Goal: Task Accomplishment & Management: Use online tool/utility

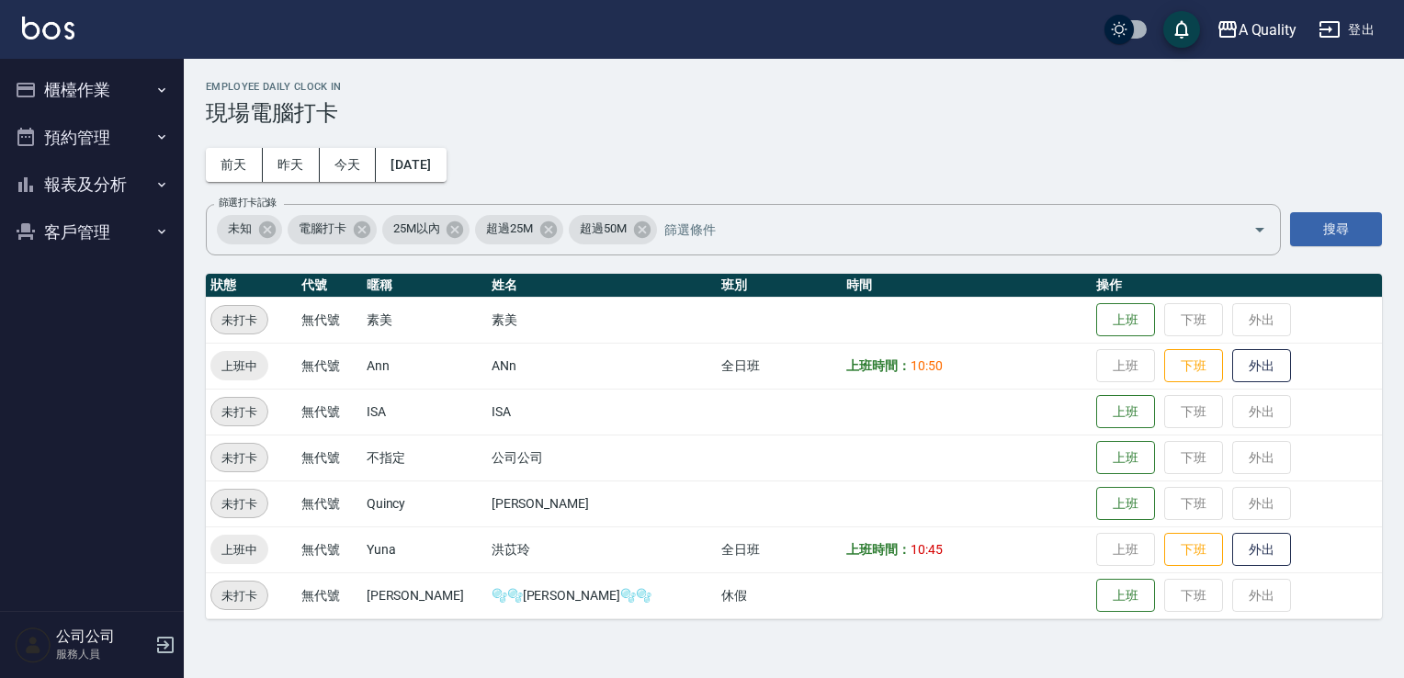
click at [99, 123] on button "預約管理" at bounding box center [91, 138] width 169 height 48
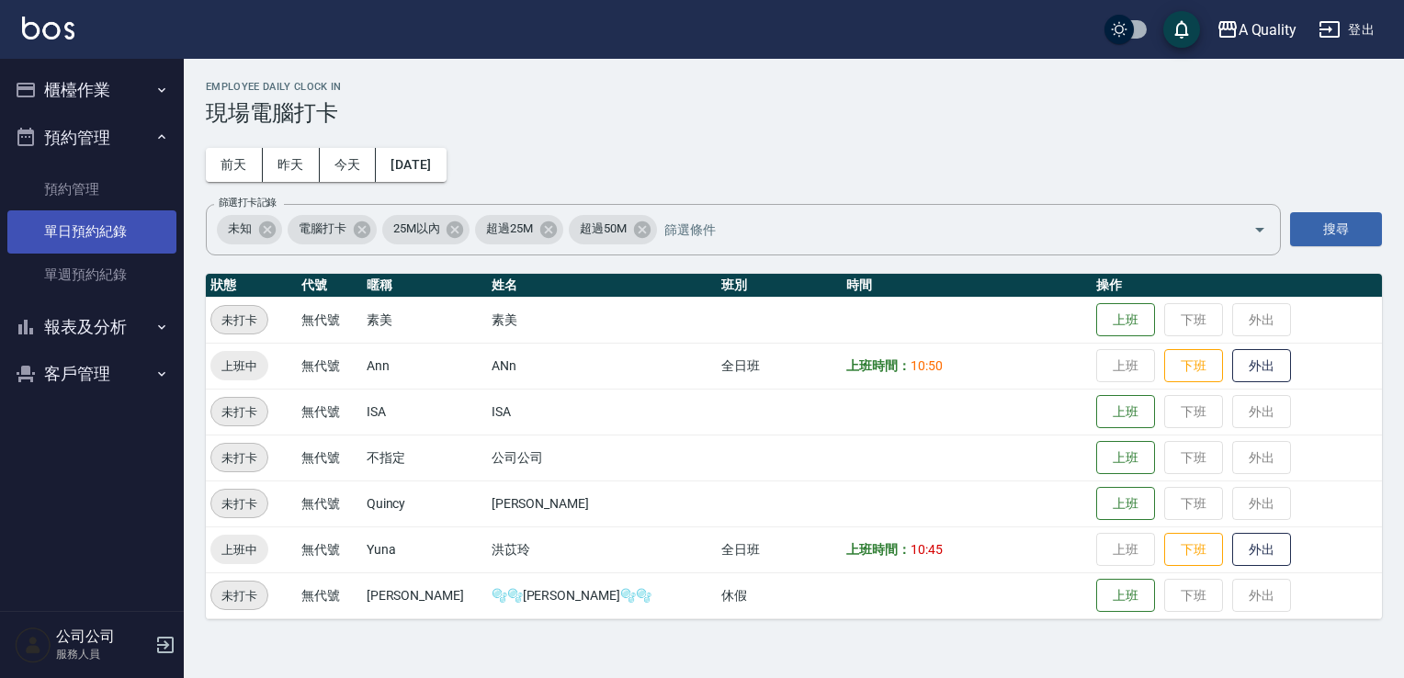
drag, startPoint x: 94, startPoint y: 221, endPoint x: 107, endPoint y: 212, distance: 15.8
click at [95, 221] on link "單日預約紀錄" at bounding box center [91, 231] width 169 height 42
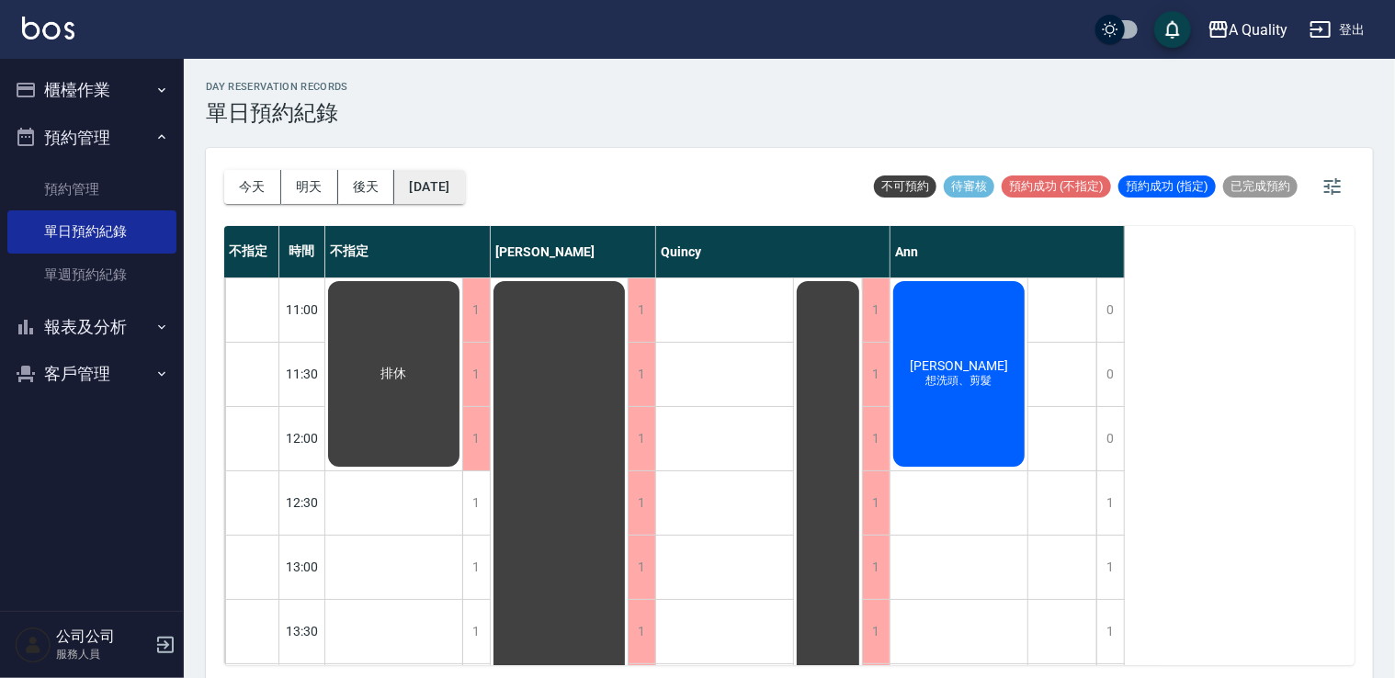
click at [439, 168] on div "[DATE] [DATE] [DATE] [DATE]" at bounding box center [344, 187] width 241 height 78
click at [439, 176] on button "[DATE]" at bounding box center [429, 187] width 70 height 34
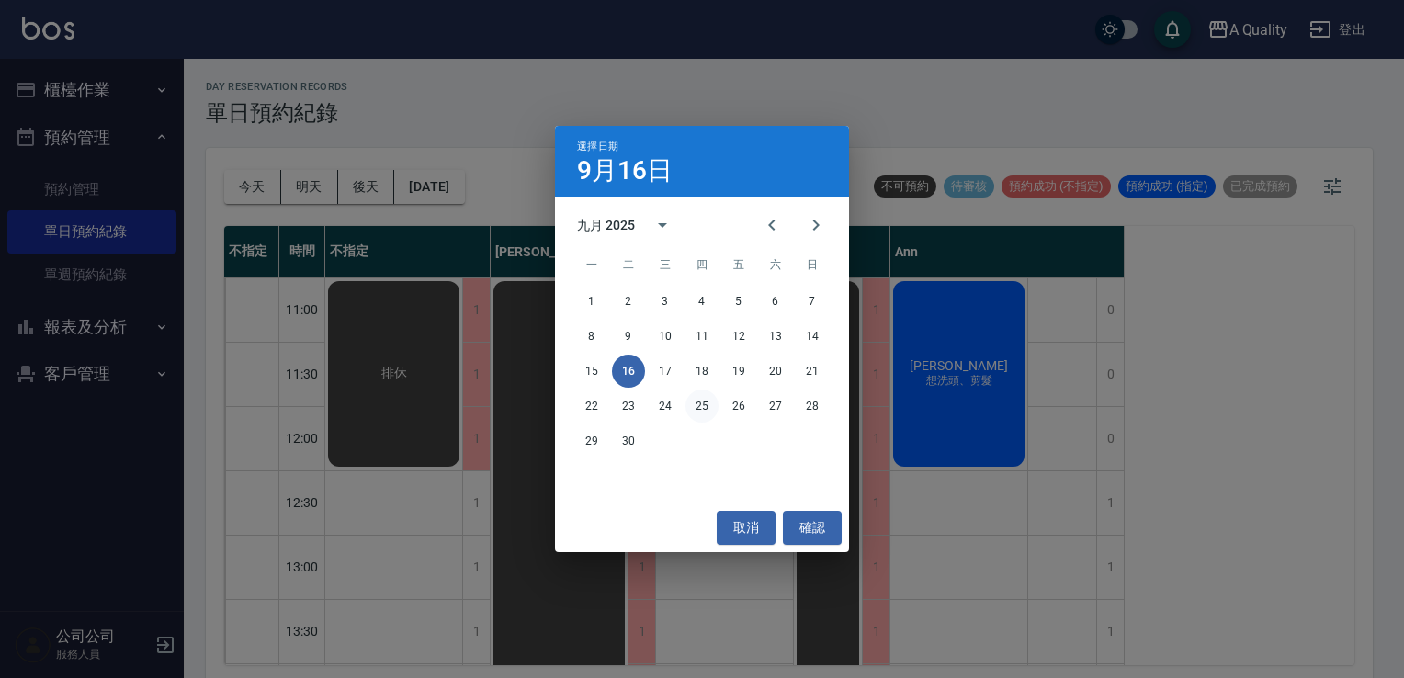
click at [706, 407] on button "25" at bounding box center [701, 406] width 33 height 33
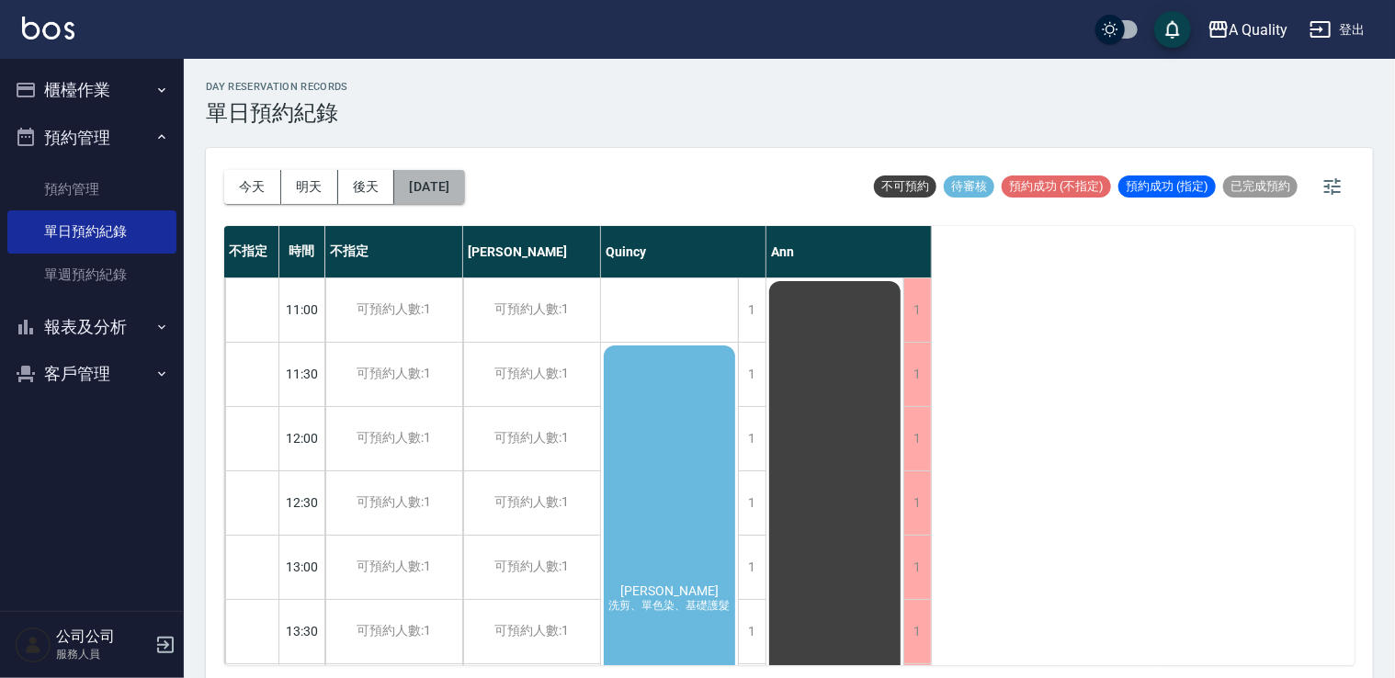
click at [464, 197] on button "[DATE]" at bounding box center [429, 187] width 70 height 34
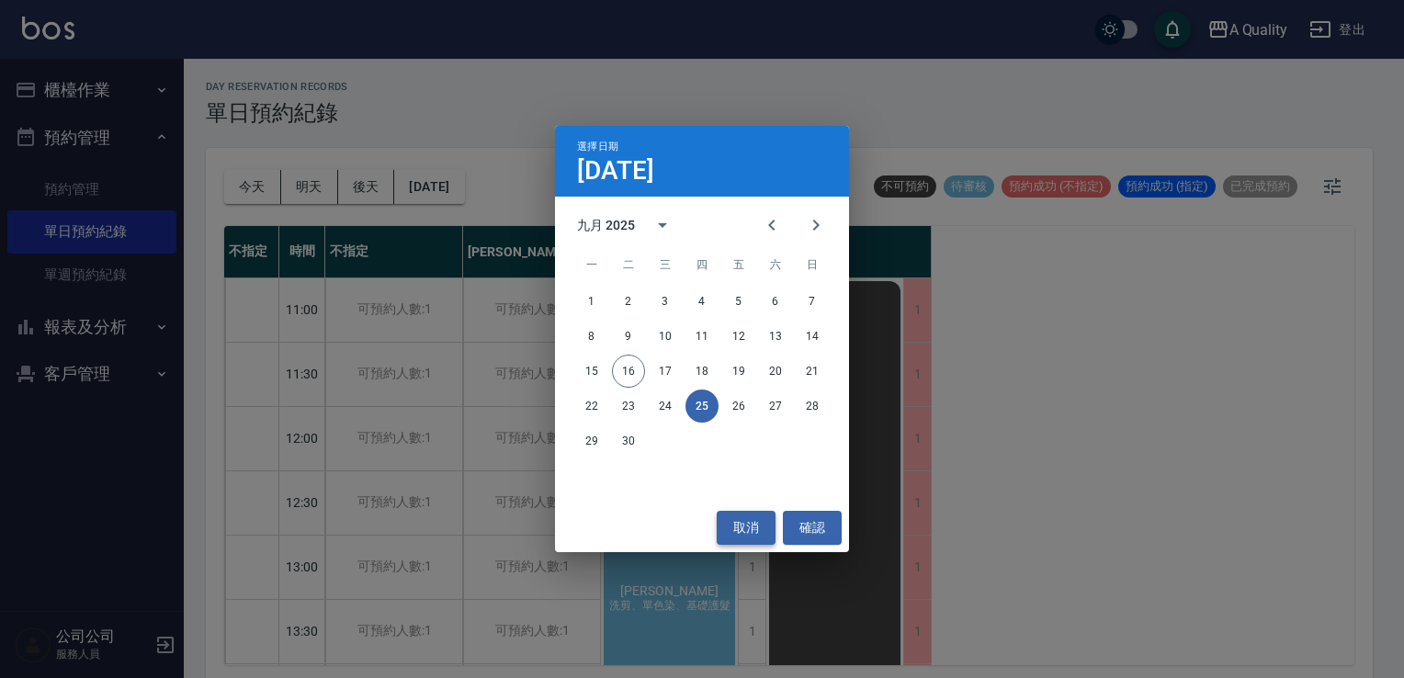
click at [743, 526] on button "取消" at bounding box center [746, 528] width 59 height 34
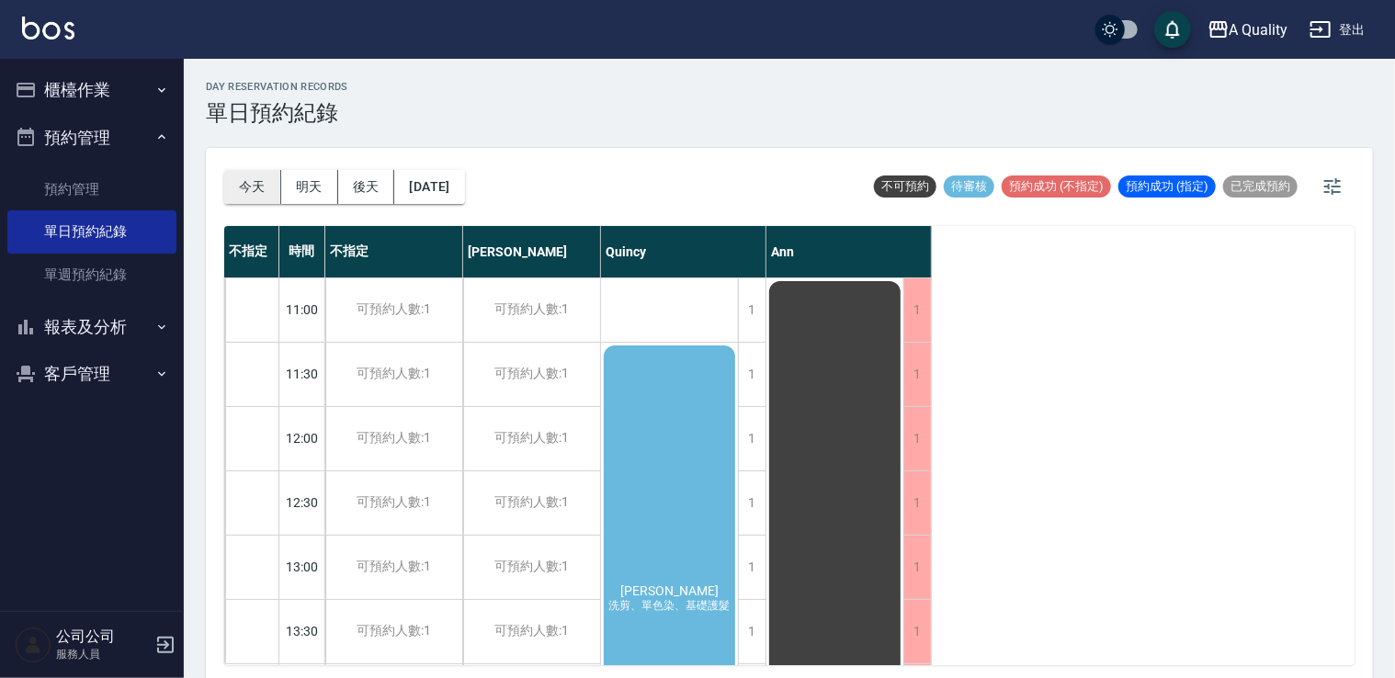
click at [275, 197] on button "今天" at bounding box center [252, 187] width 57 height 34
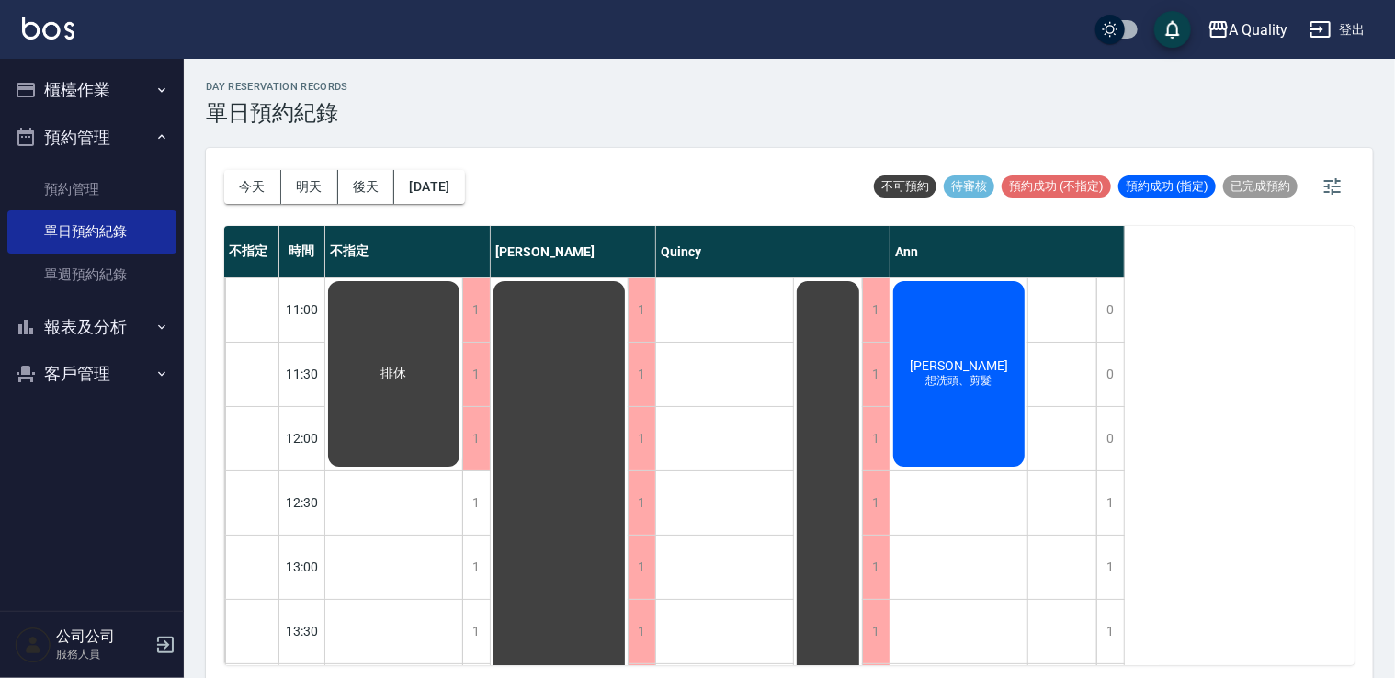
click at [56, 95] on button "櫃檯作業" at bounding box center [91, 90] width 169 height 48
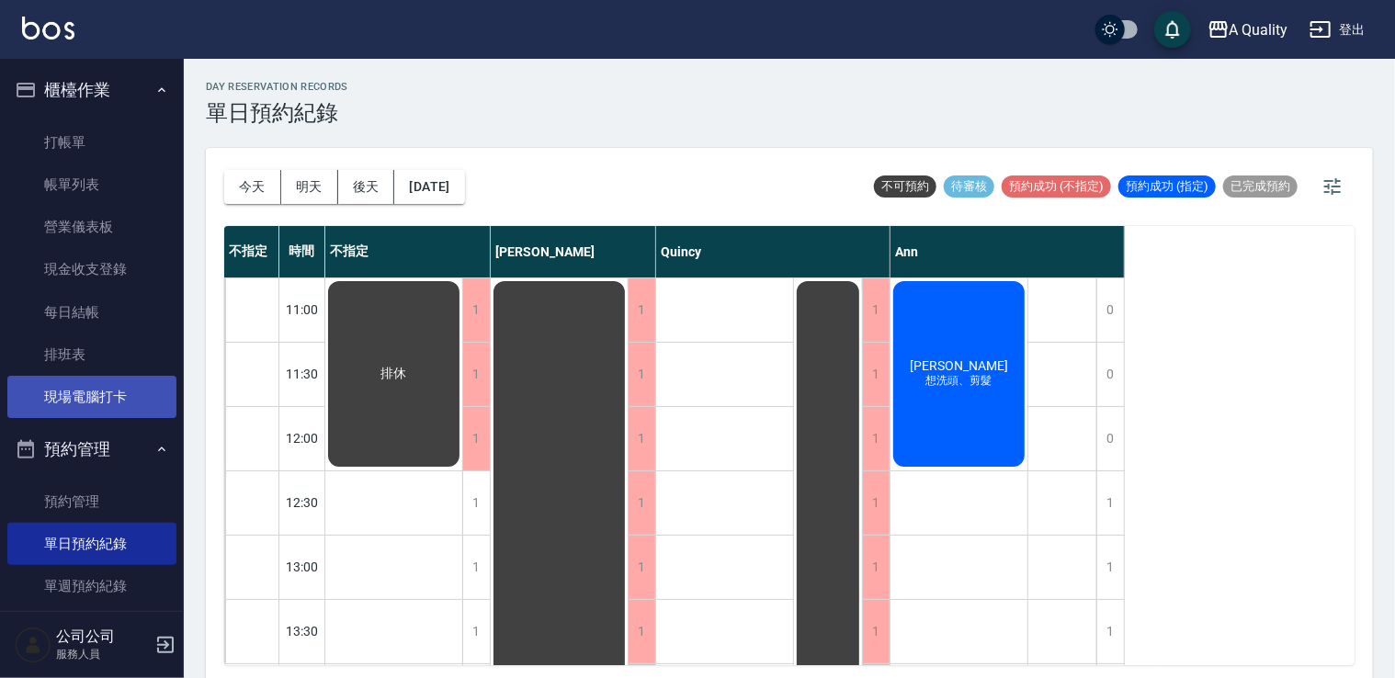
click at [73, 399] on link "現場電腦打卡" at bounding box center [91, 397] width 169 height 42
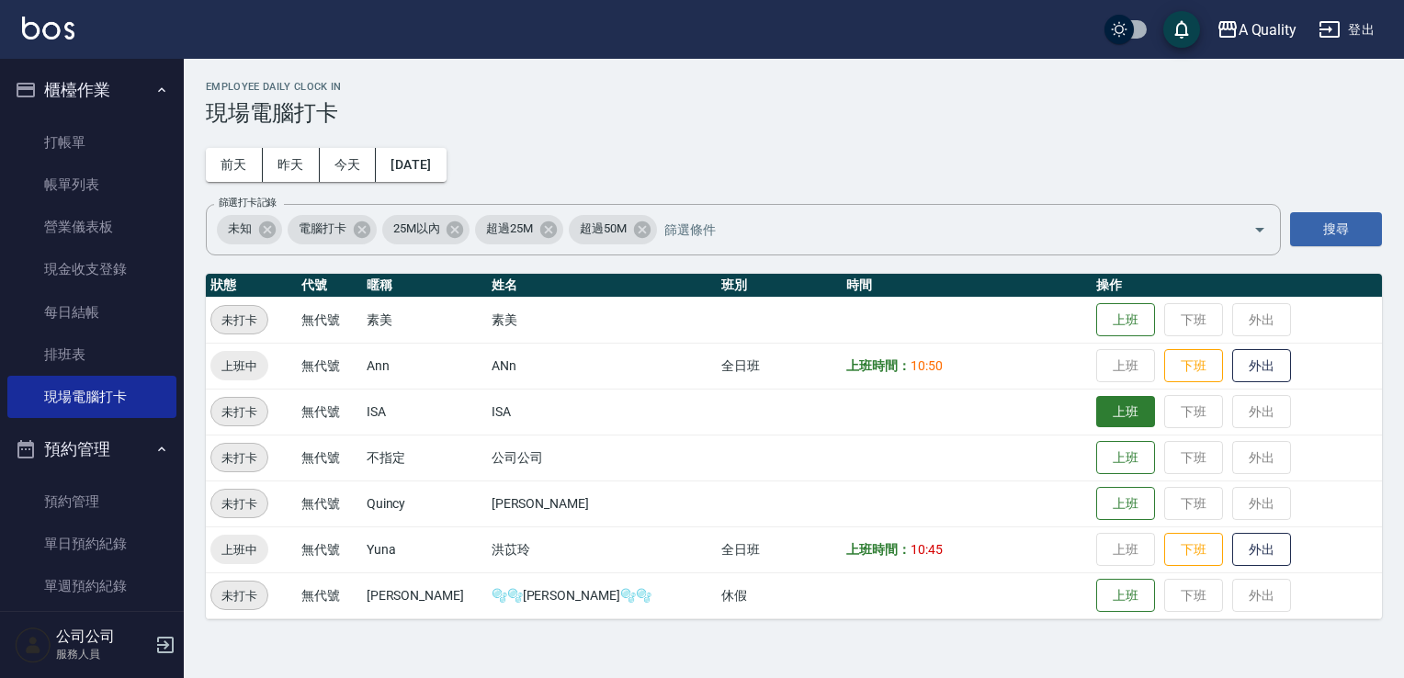
click at [1096, 416] on button "上班" at bounding box center [1125, 412] width 59 height 32
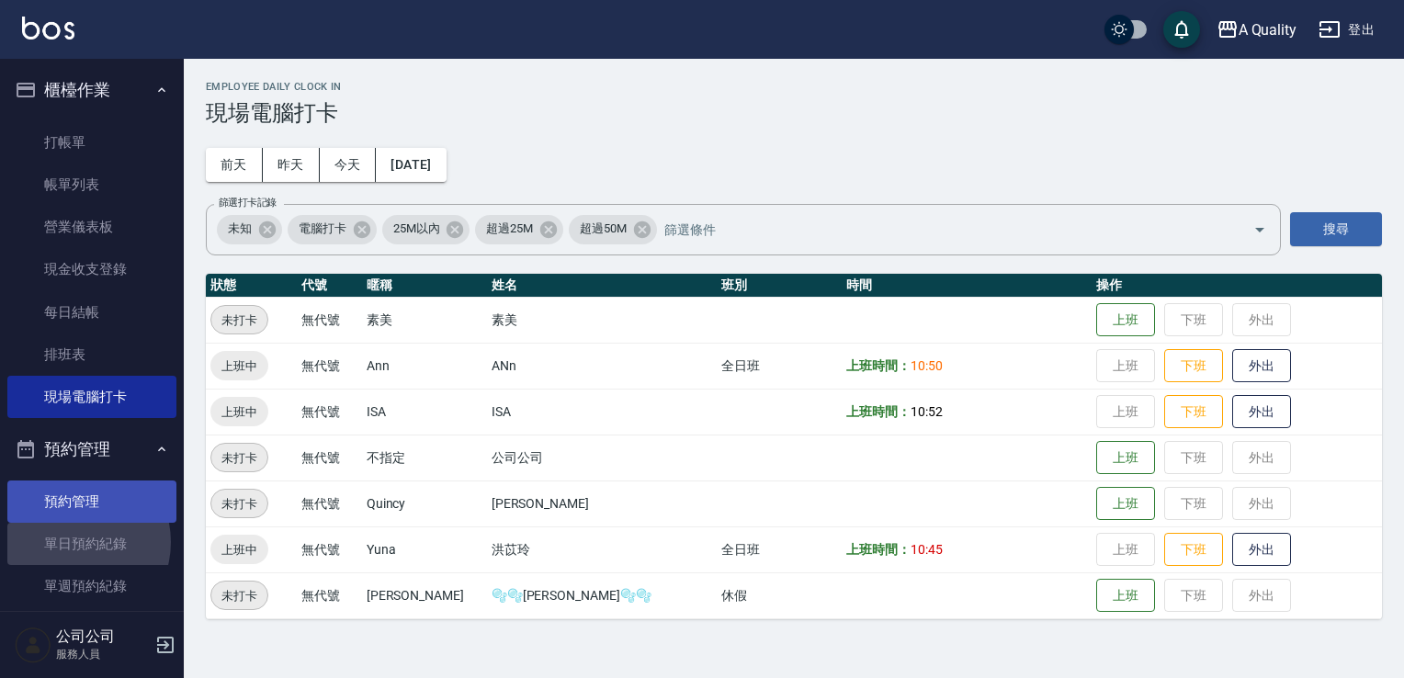
drag, startPoint x: 72, startPoint y: 542, endPoint x: 153, endPoint y: 494, distance: 94.7
click at [72, 542] on link "單日預約紀錄" at bounding box center [91, 544] width 169 height 42
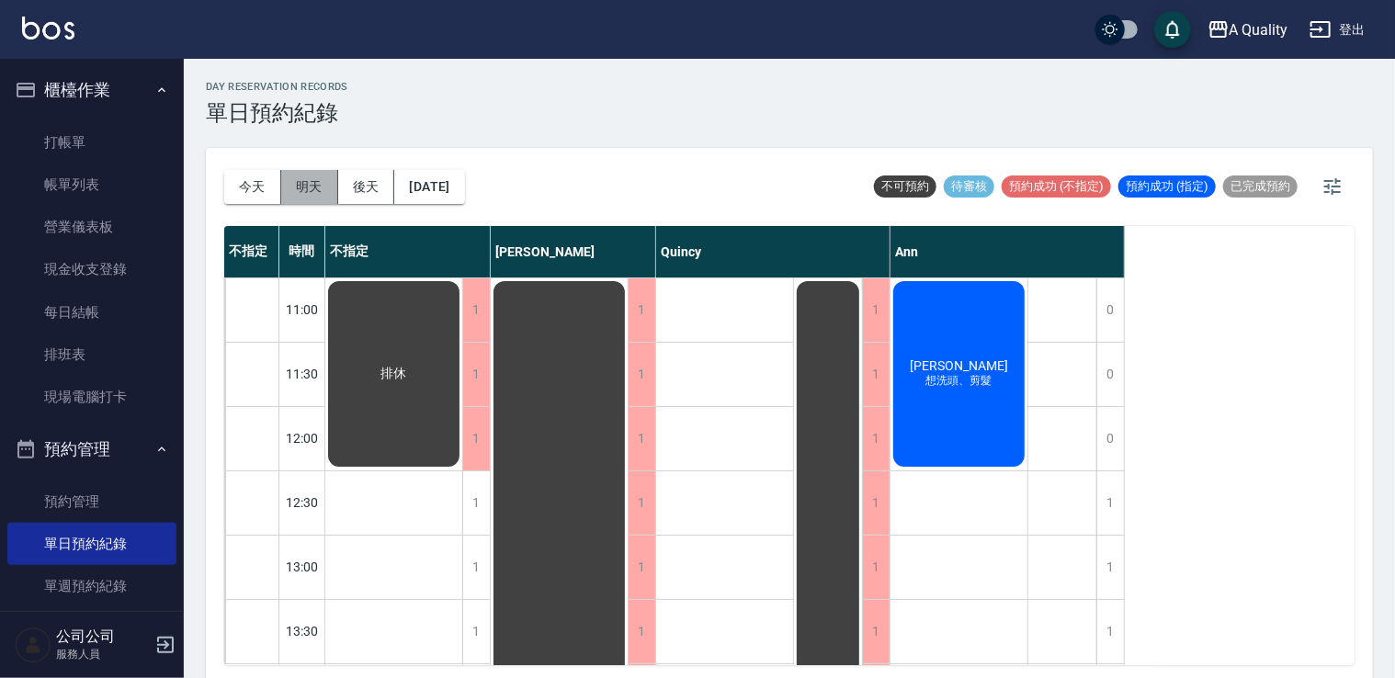
click at [311, 190] on button "明天" at bounding box center [309, 187] width 57 height 34
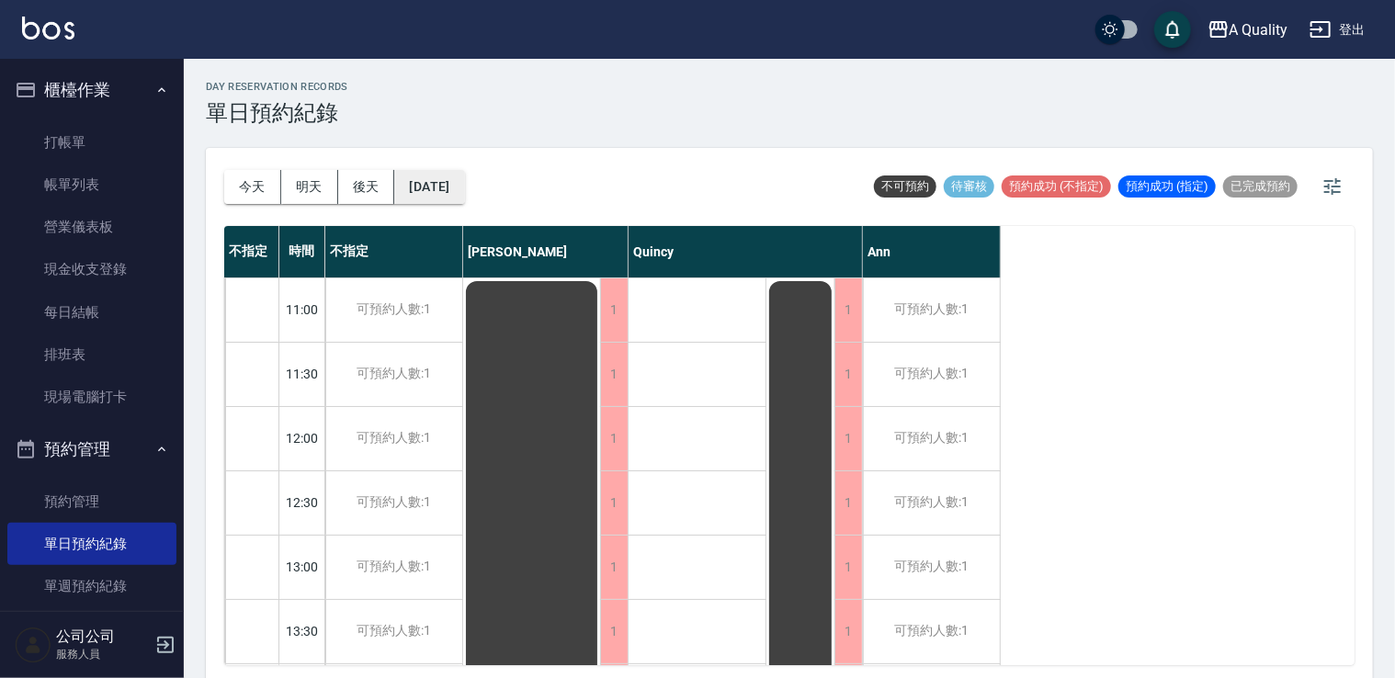
click at [457, 183] on button "[DATE]" at bounding box center [429, 187] width 70 height 34
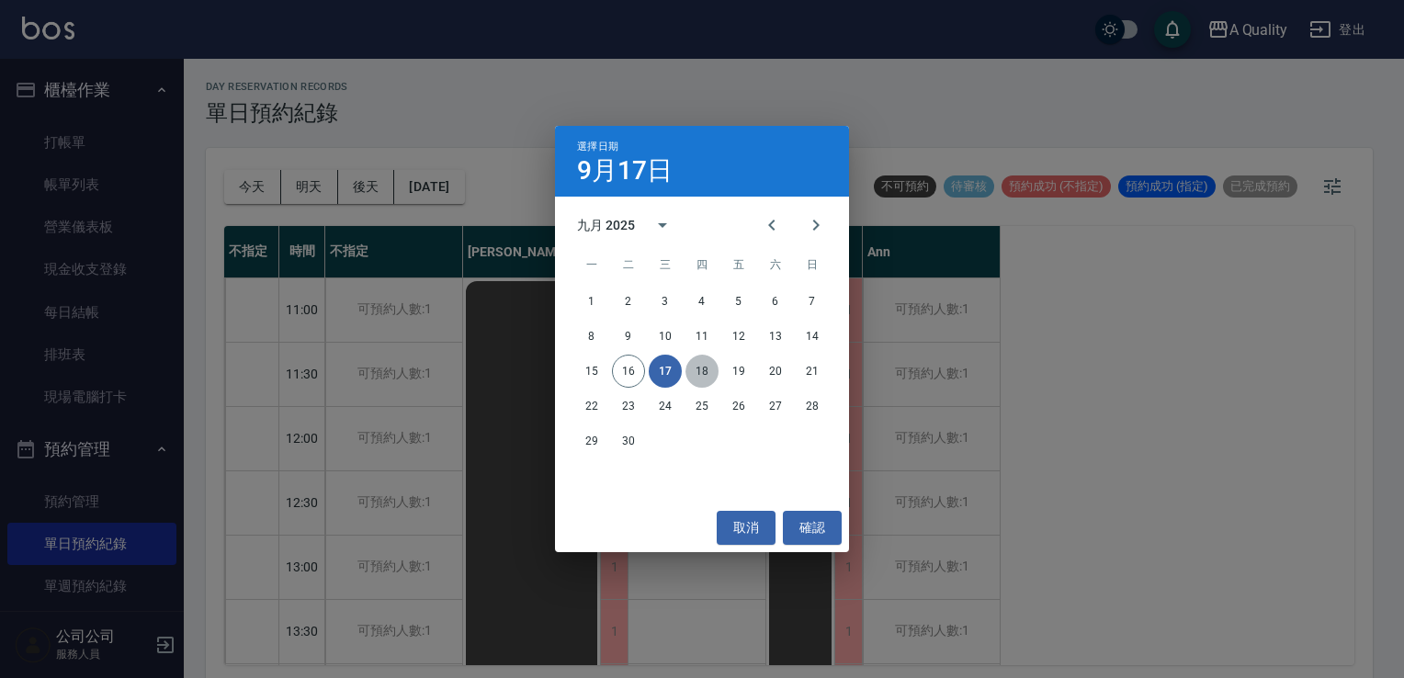
click at [706, 372] on button "18" at bounding box center [701, 371] width 33 height 33
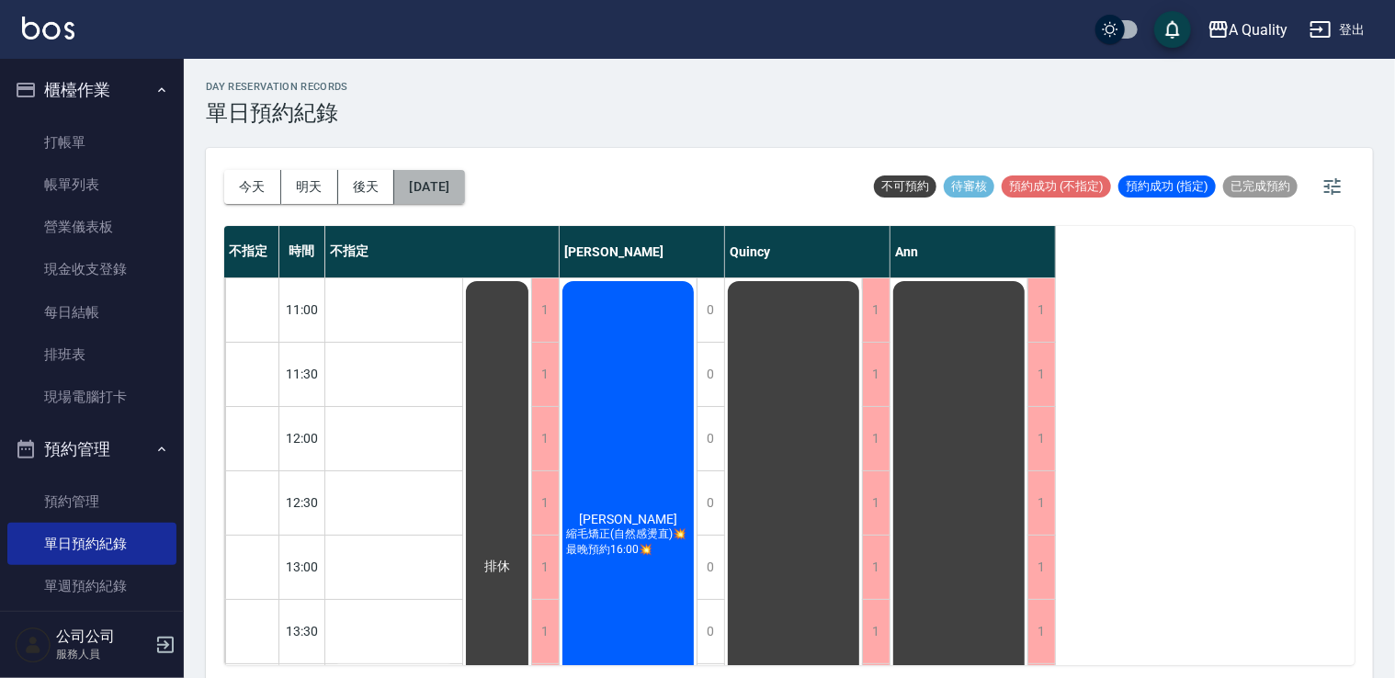
click at [454, 173] on button "[DATE]" at bounding box center [429, 187] width 70 height 34
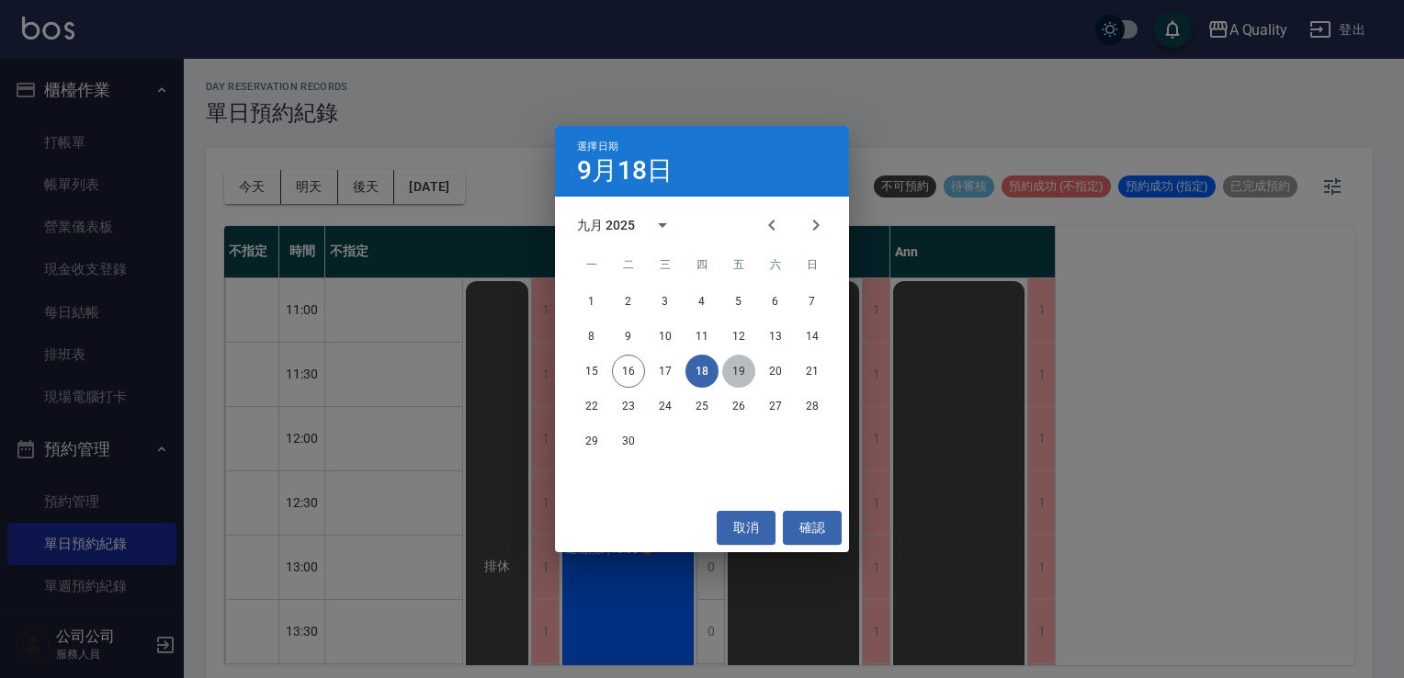
click at [736, 367] on button "19" at bounding box center [738, 371] width 33 height 33
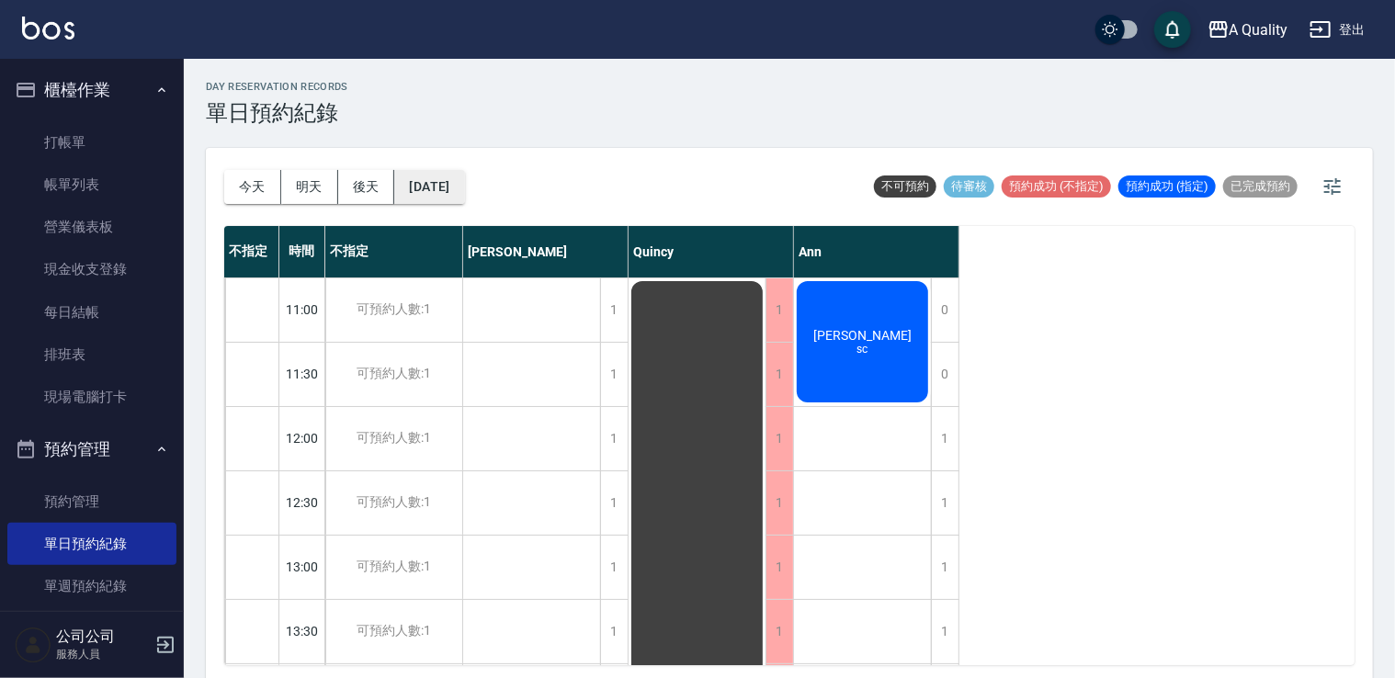
click at [430, 175] on button "[DATE]" at bounding box center [429, 187] width 70 height 34
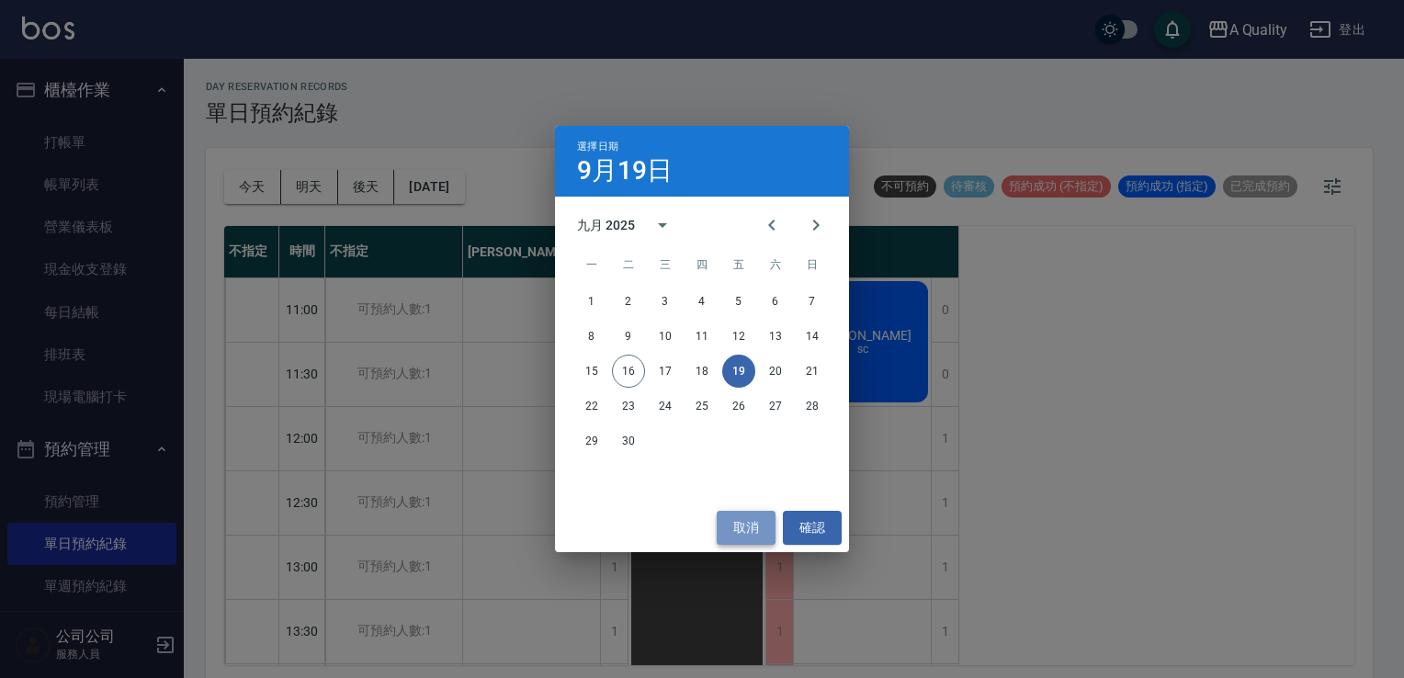
click at [737, 528] on button "取消" at bounding box center [746, 528] width 59 height 34
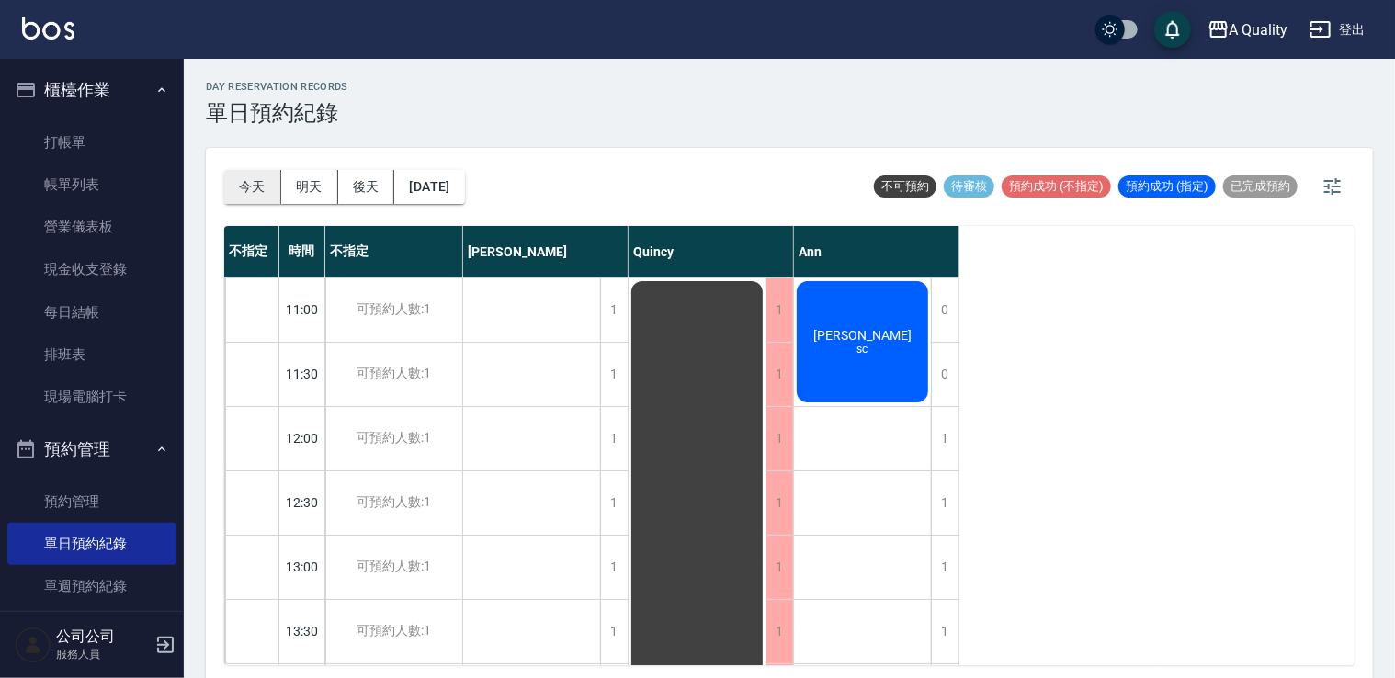
click at [242, 182] on button "今天" at bounding box center [252, 187] width 57 height 34
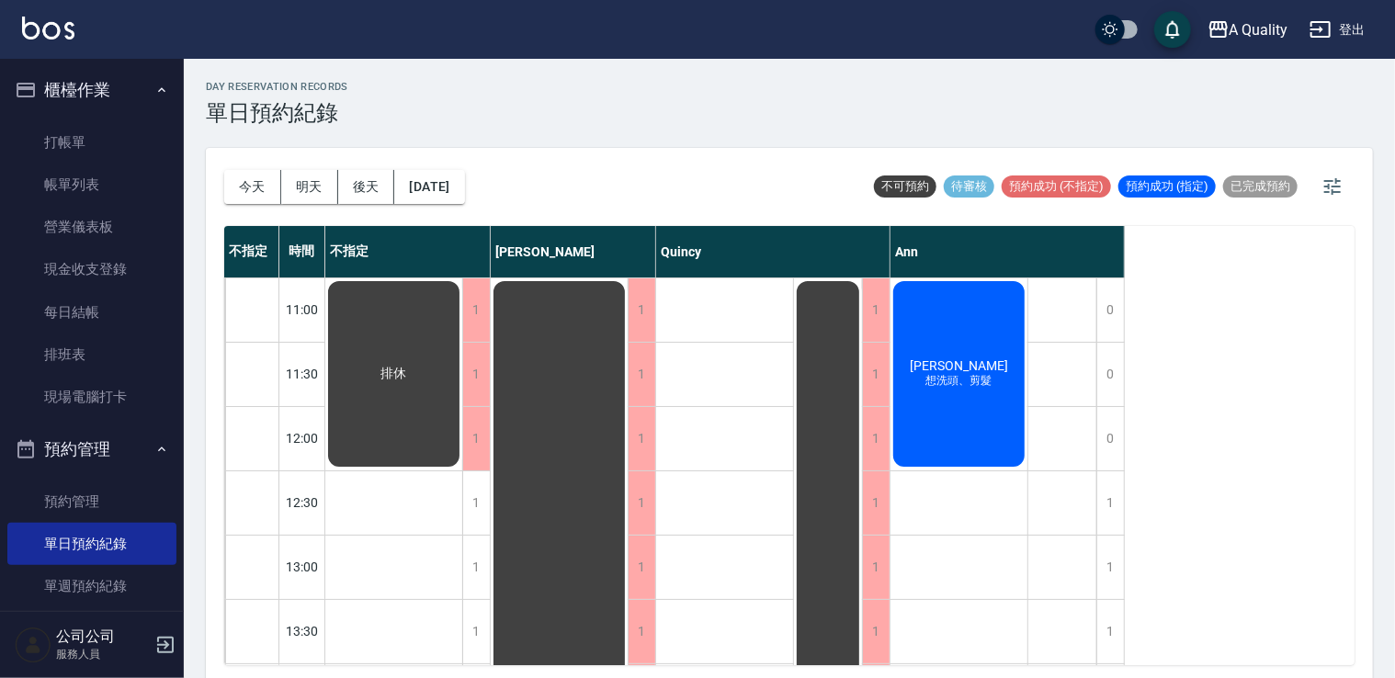
click at [976, 409] on div "[PERSON_NAME] 想洗頭、剪髮" at bounding box center [958, 373] width 137 height 191
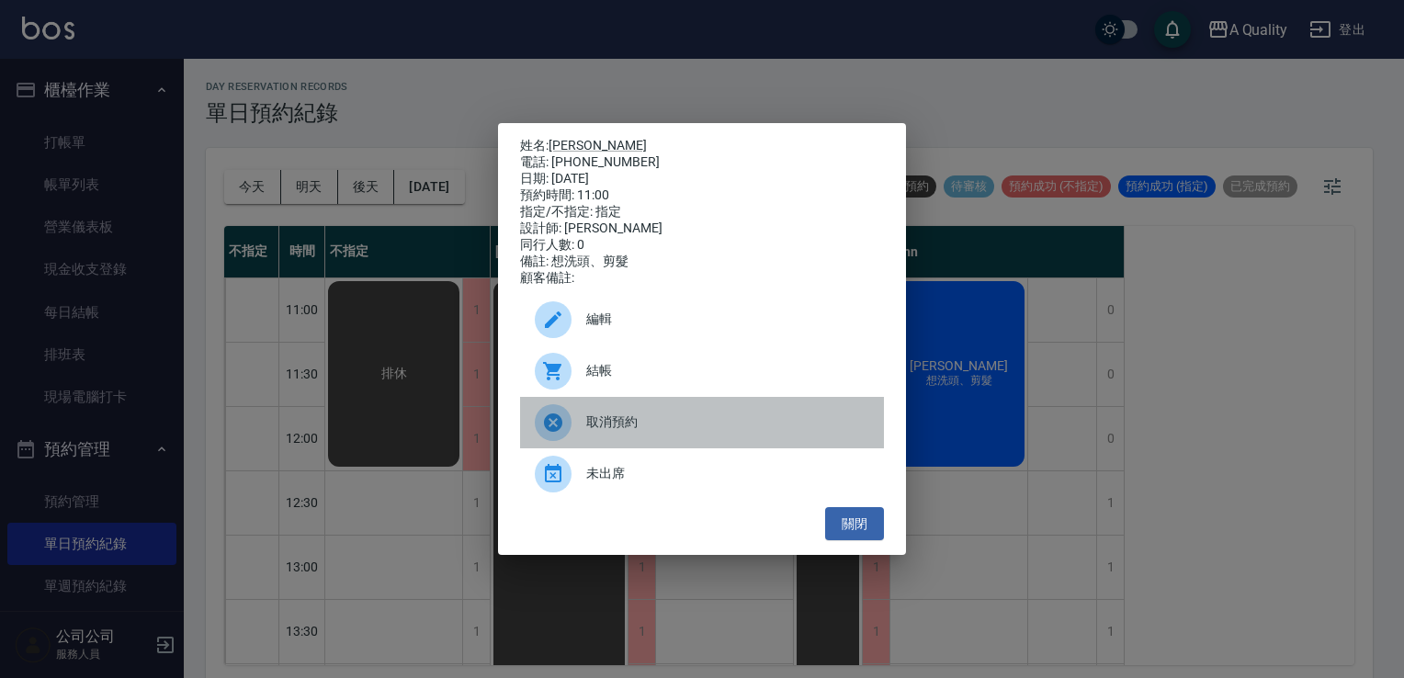
click at [665, 410] on div "取消預約" at bounding box center [702, 422] width 364 height 51
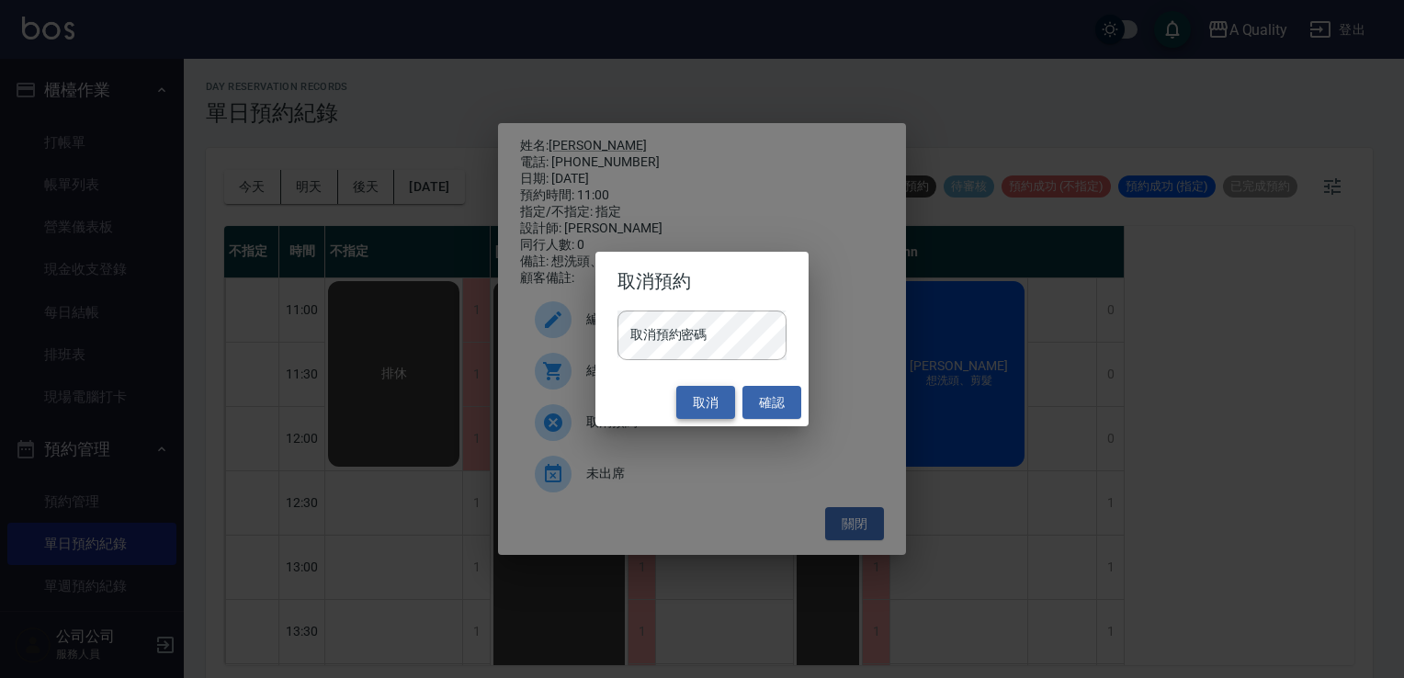
click at [710, 408] on button "取消" at bounding box center [705, 403] width 59 height 34
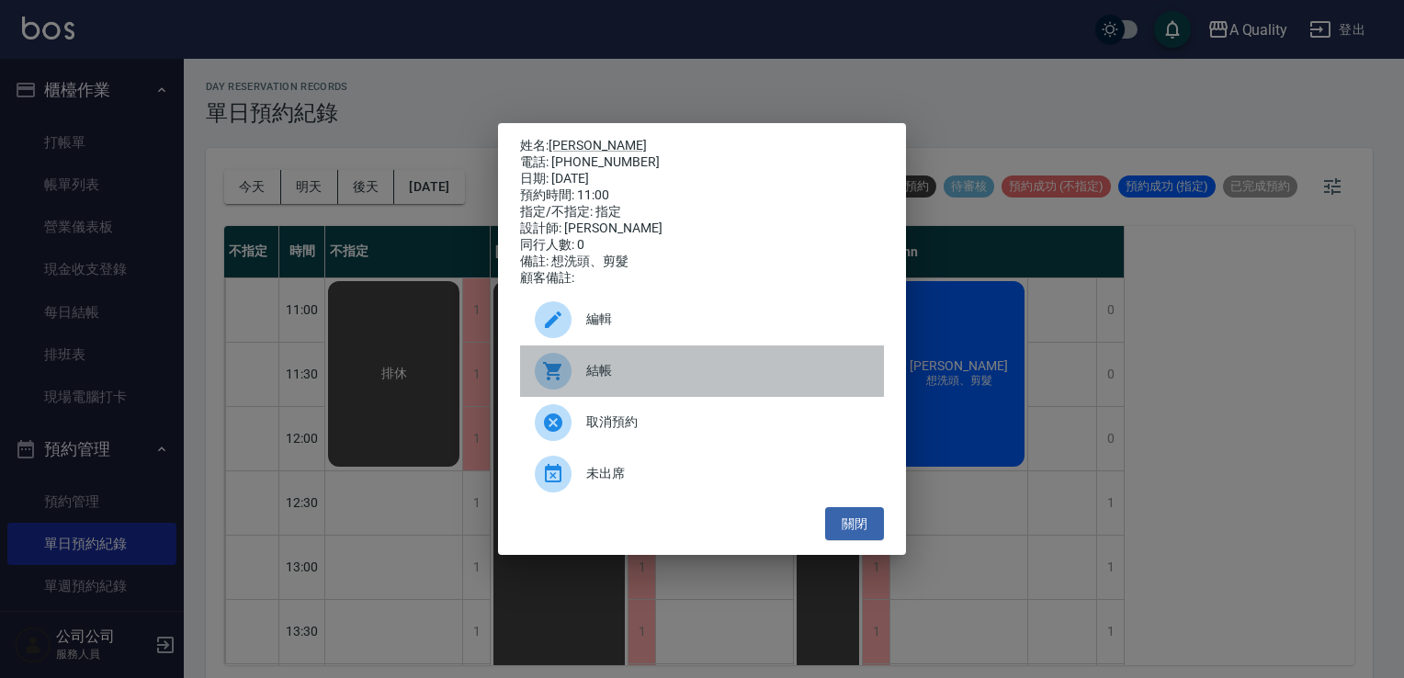
click at [671, 378] on span "結帳" at bounding box center [727, 370] width 283 height 19
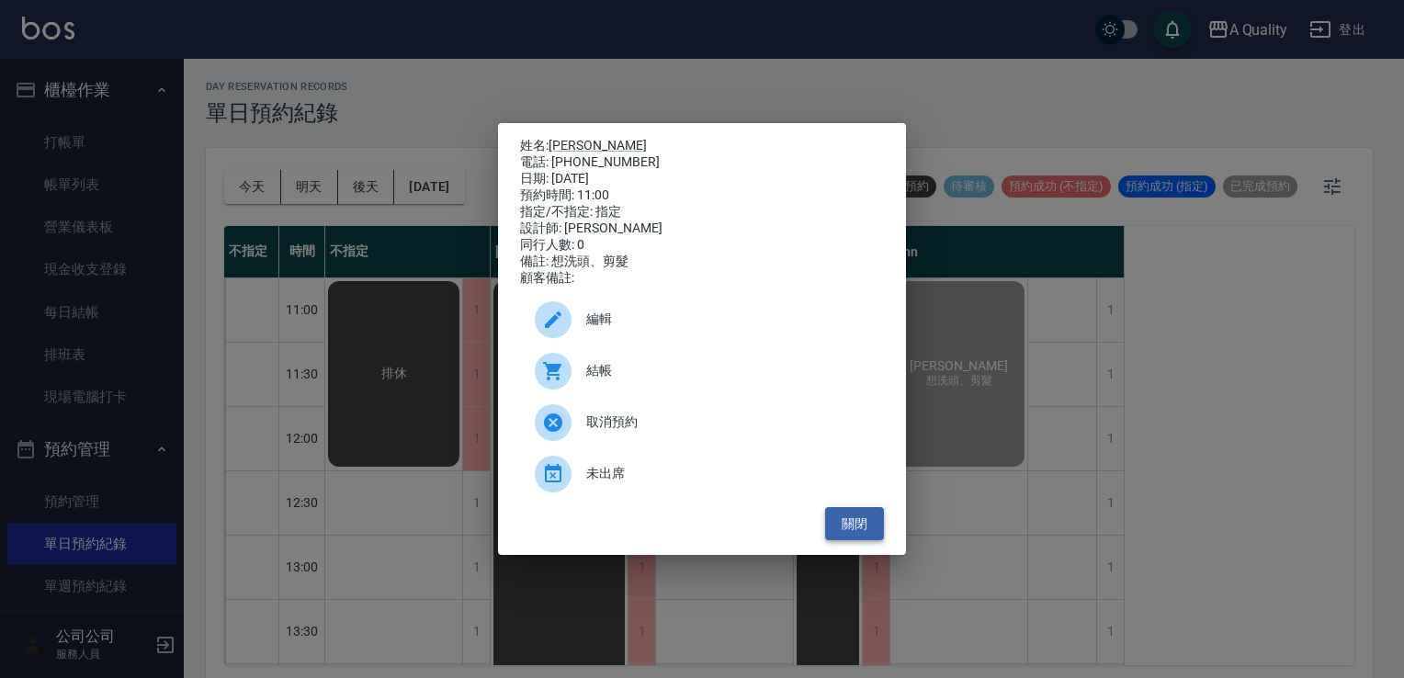
click at [864, 532] on button "關閉" at bounding box center [854, 524] width 59 height 34
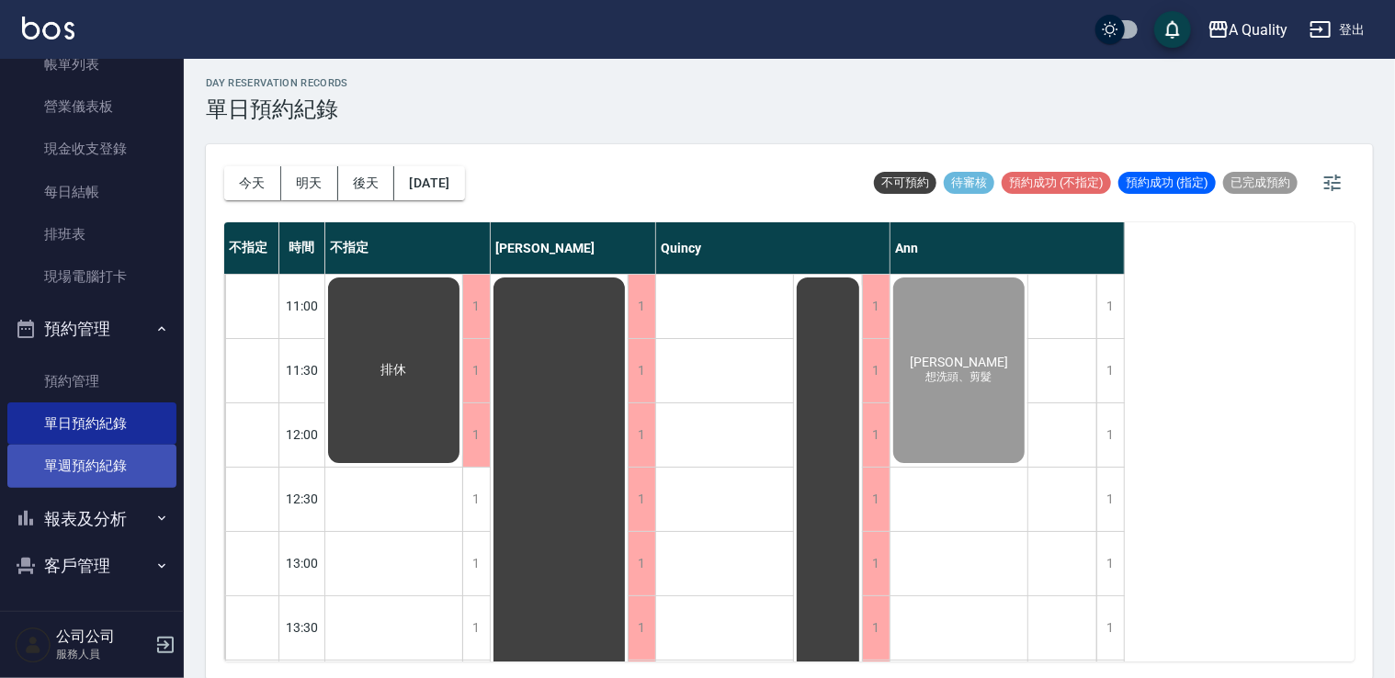
scroll to position [5, 0]
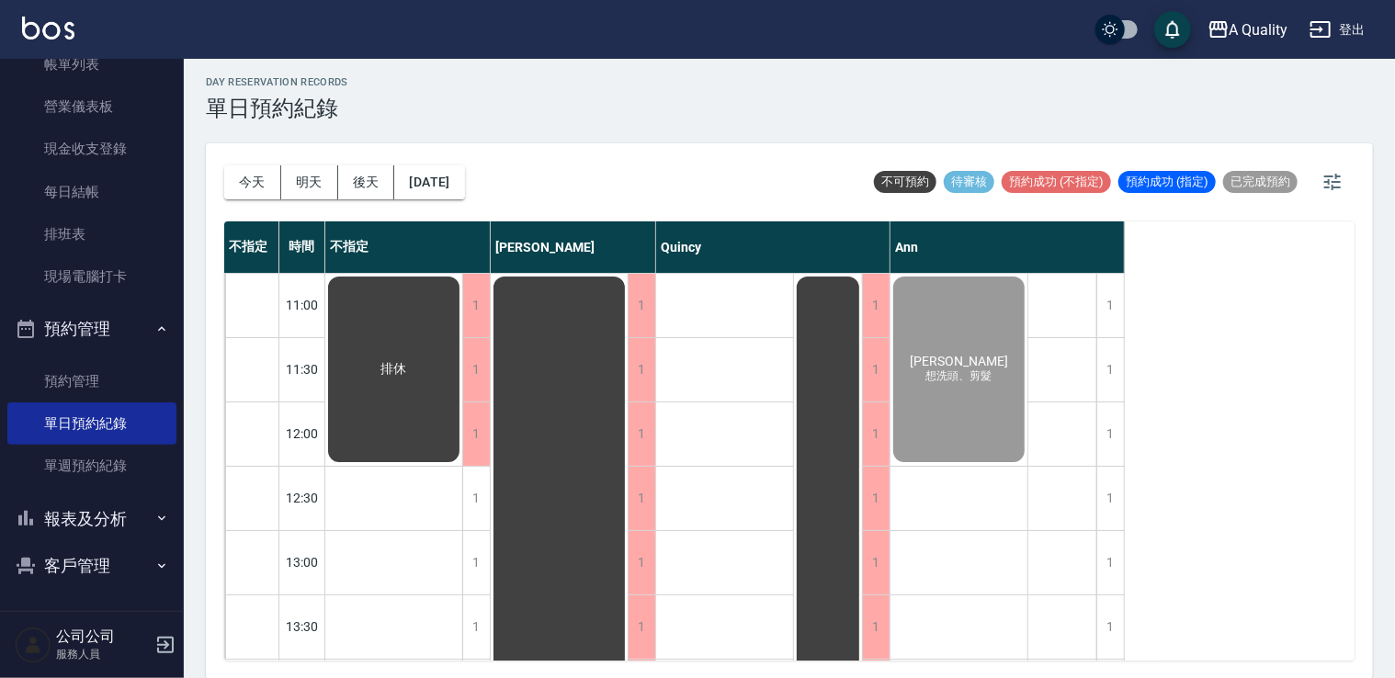
click at [96, 514] on button "報表及分析" at bounding box center [91, 519] width 169 height 48
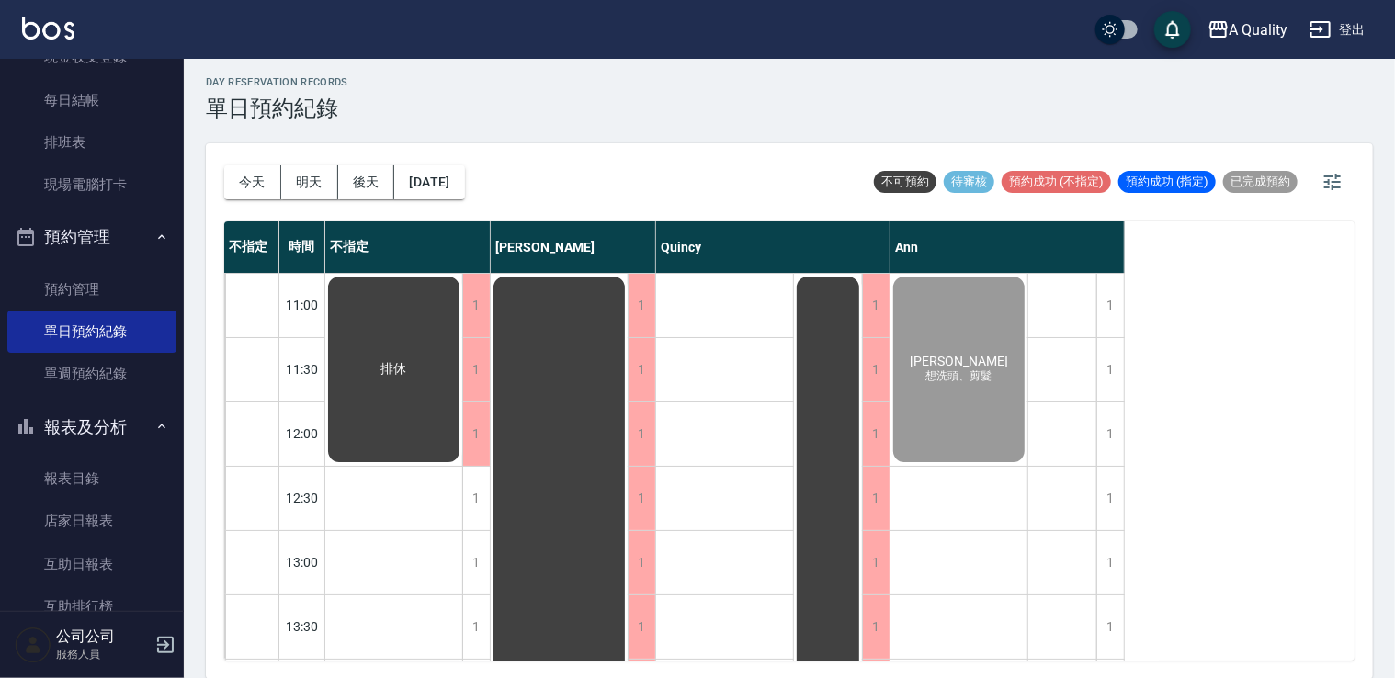
scroll to position [488, 0]
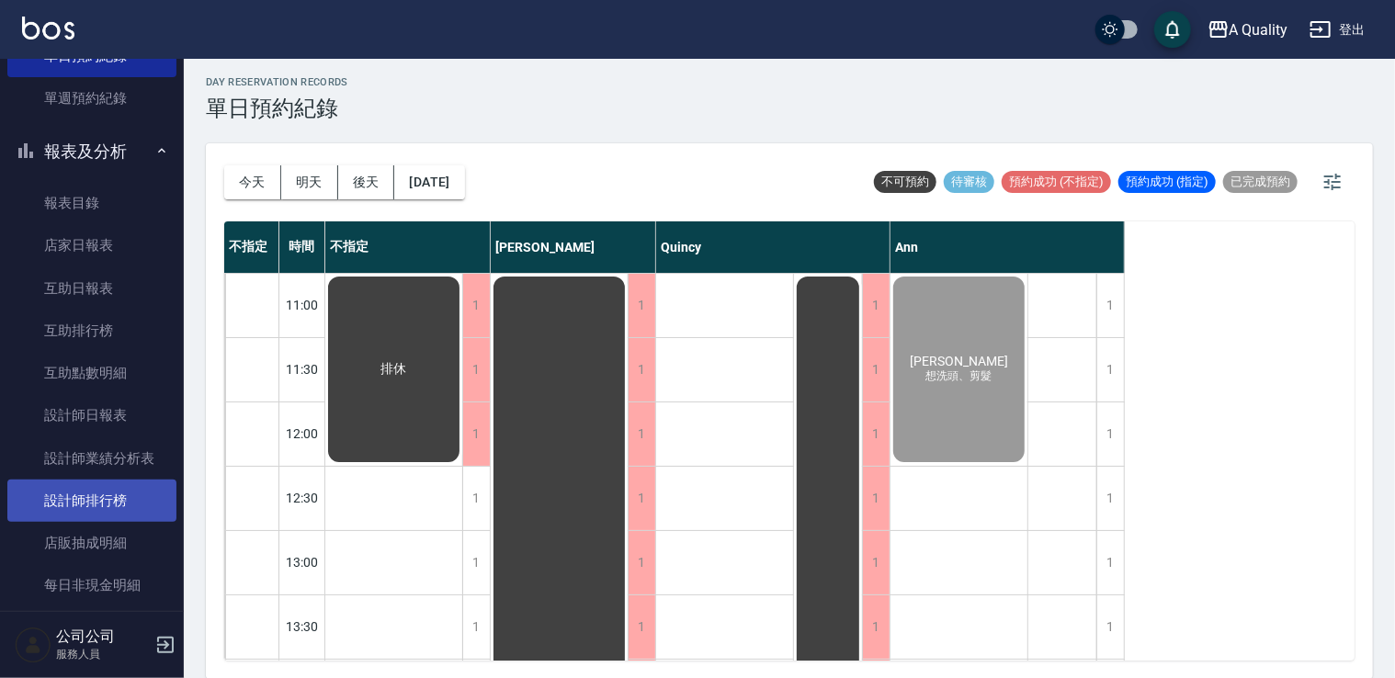
click at [96, 487] on link "設計師排行榜" at bounding box center [91, 501] width 169 height 42
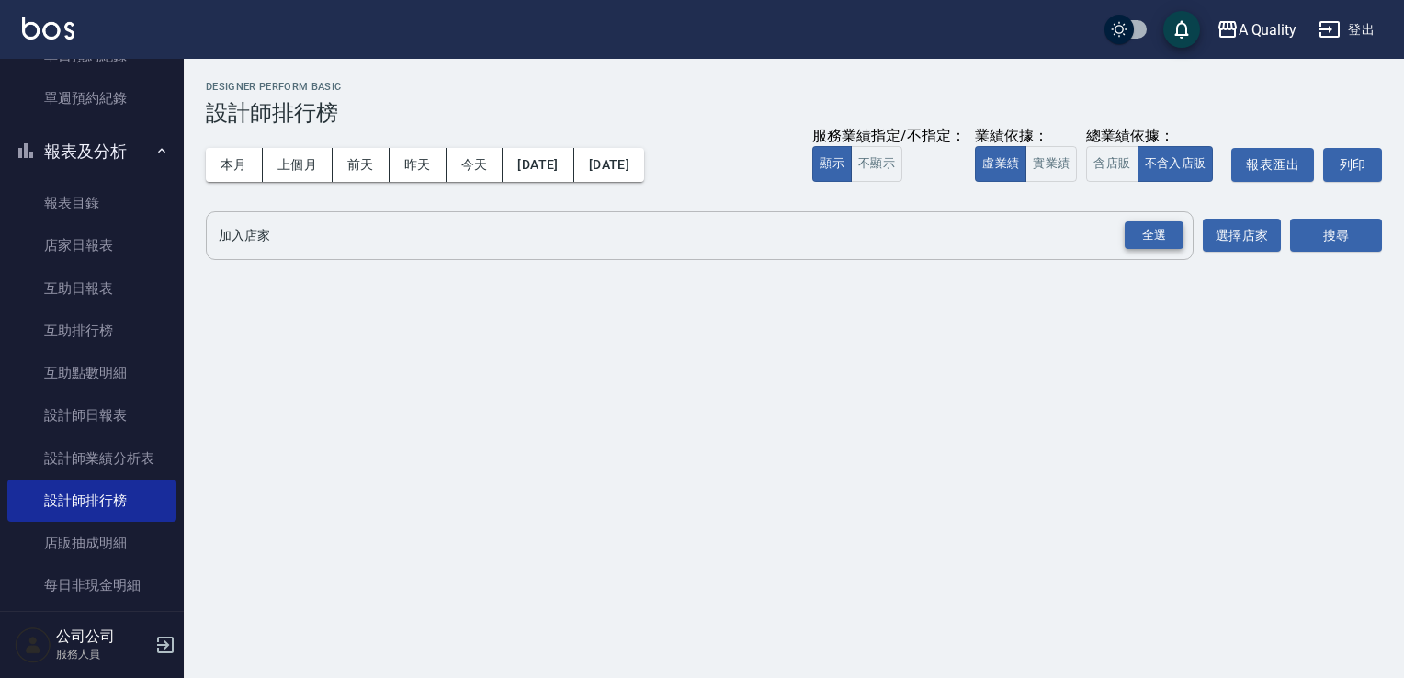
click at [1165, 238] on div "全選" at bounding box center [1153, 235] width 59 height 28
click at [1368, 241] on button "搜尋" at bounding box center [1336, 237] width 92 height 34
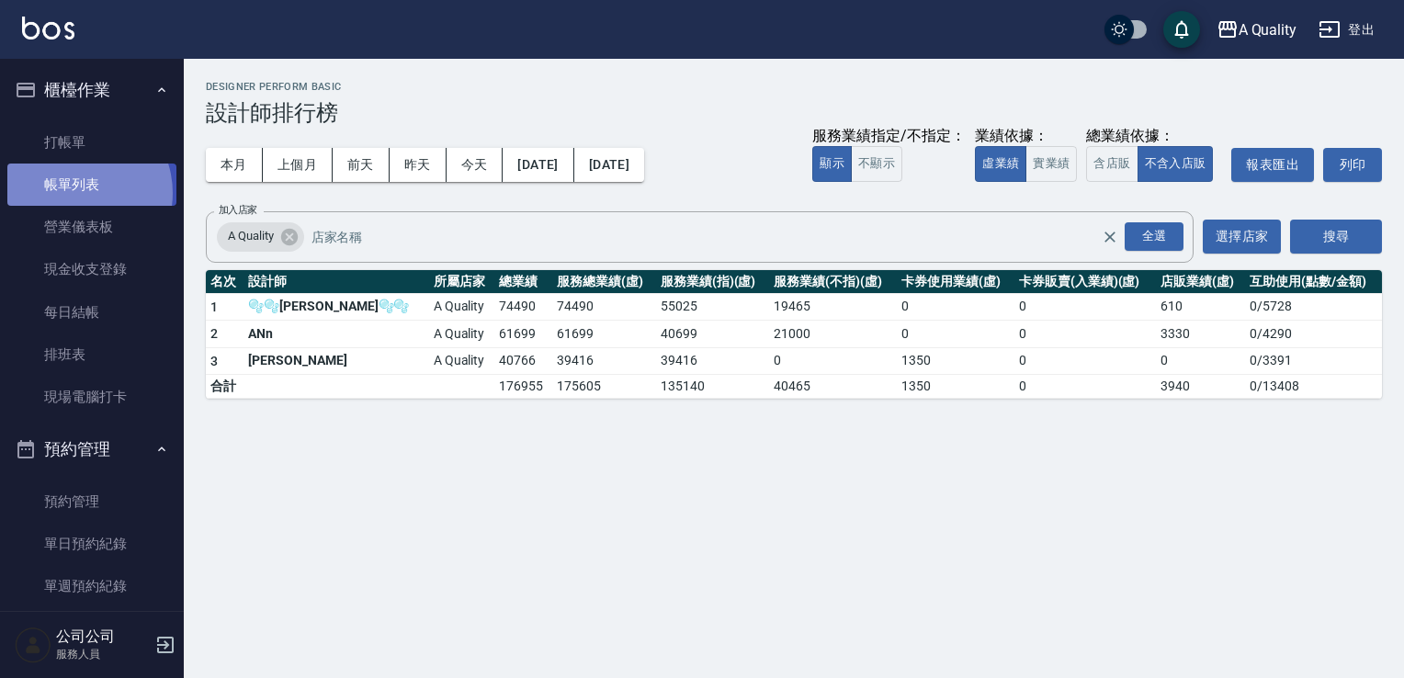
click at [74, 193] on link "帳單列表" at bounding box center [91, 185] width 169 height 42
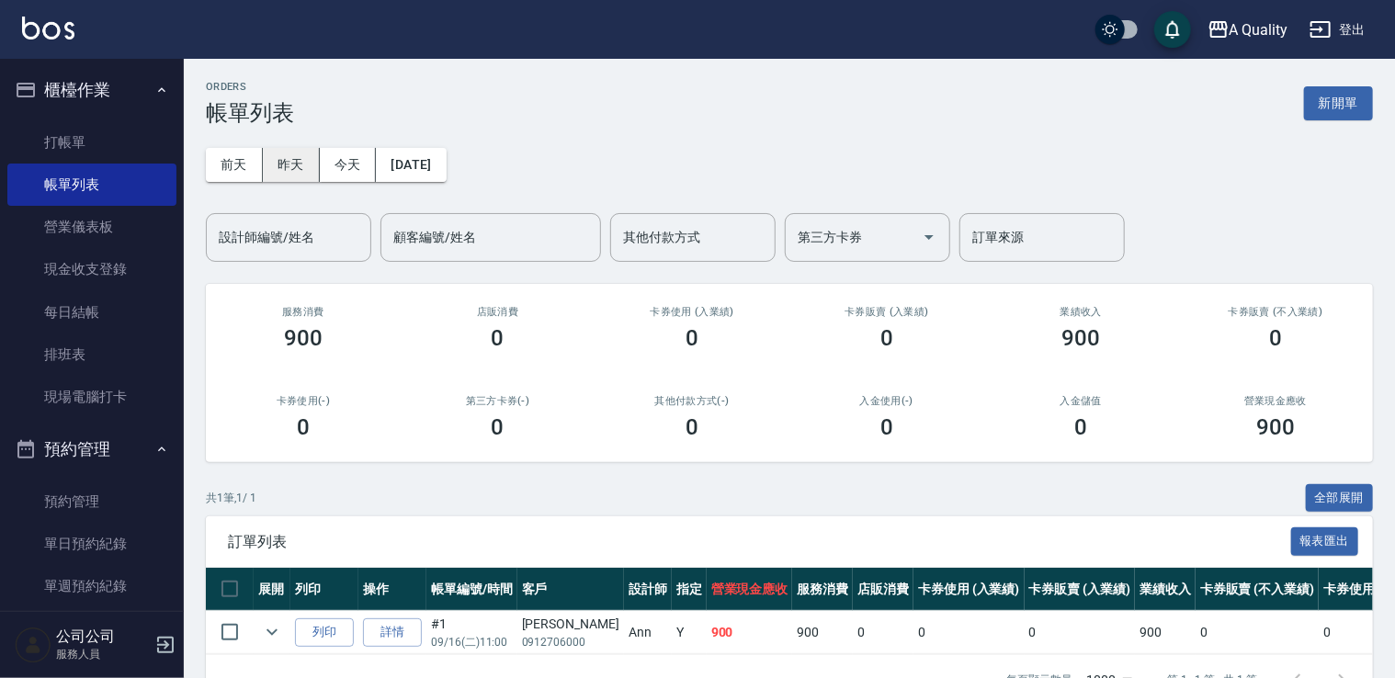
click at [290, 161] on button "昨天" at bounding box center [291, 165] width 57 height 34
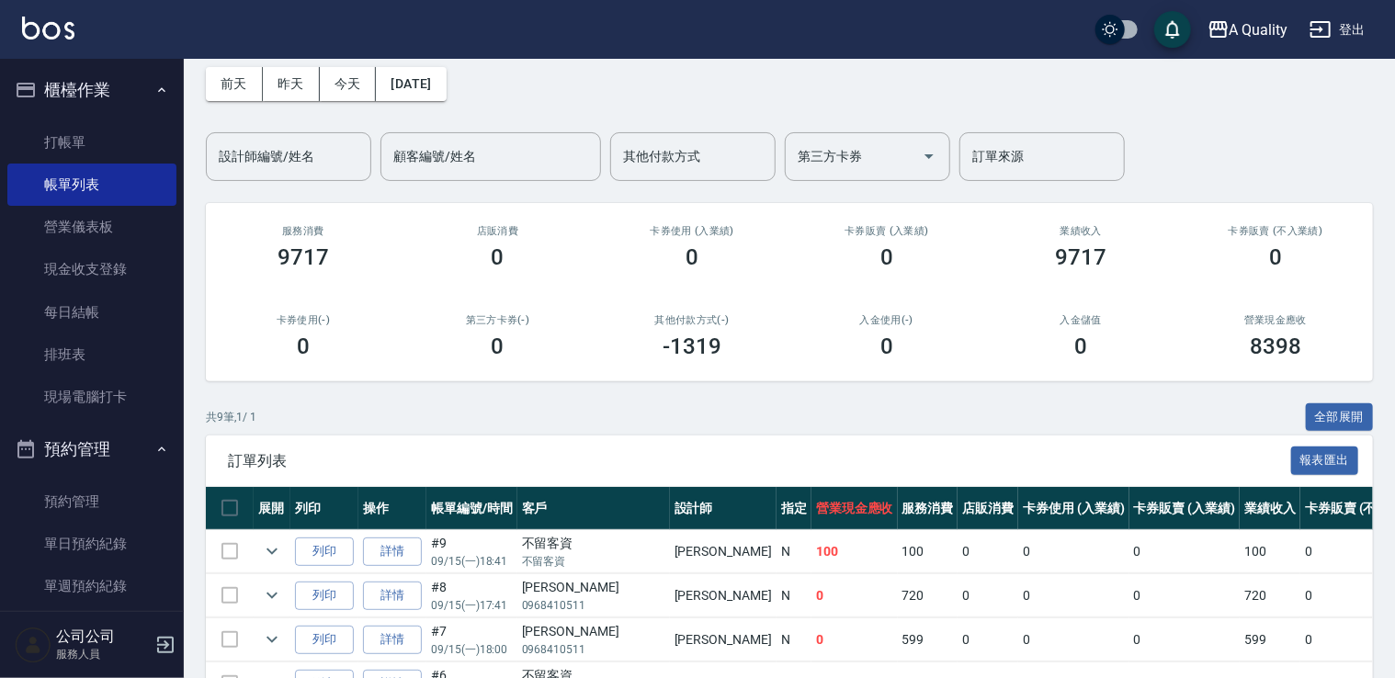
scroll to position [92, 0]
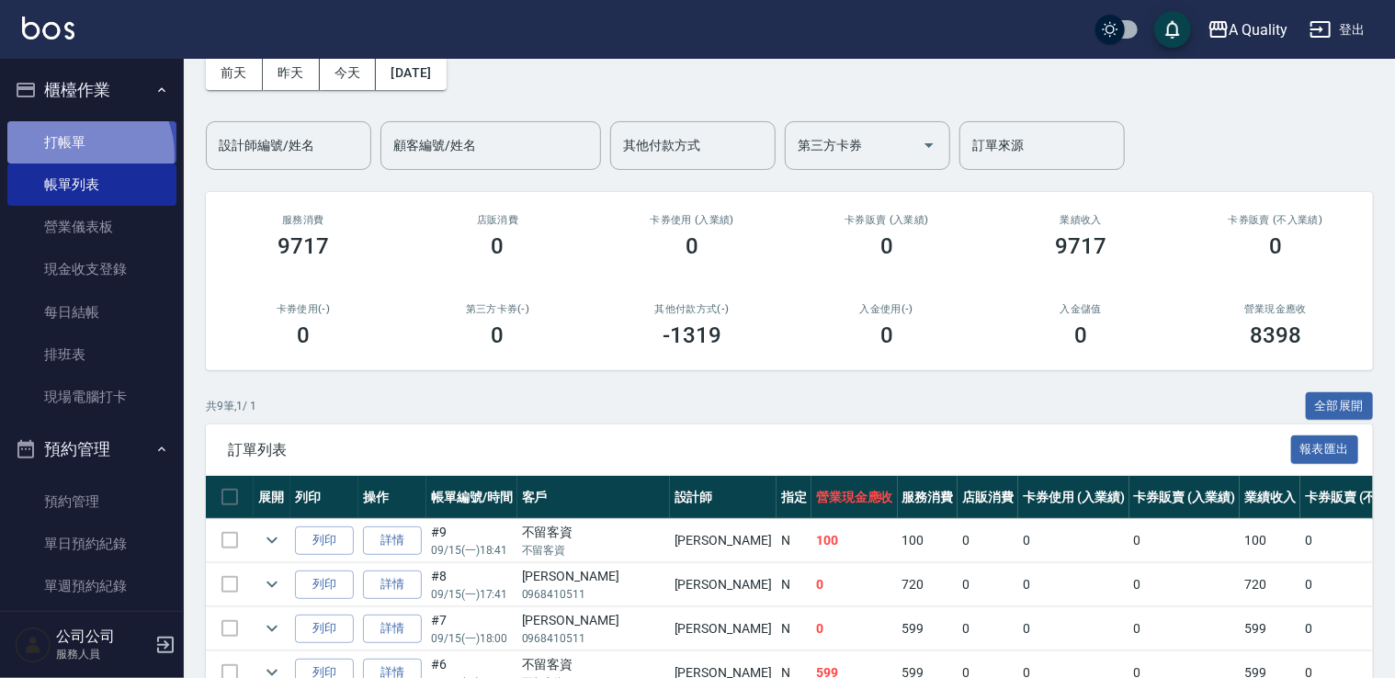
click at [80, 154] on link "打帳單" at bounding box center [91, 142] width 169 height 42
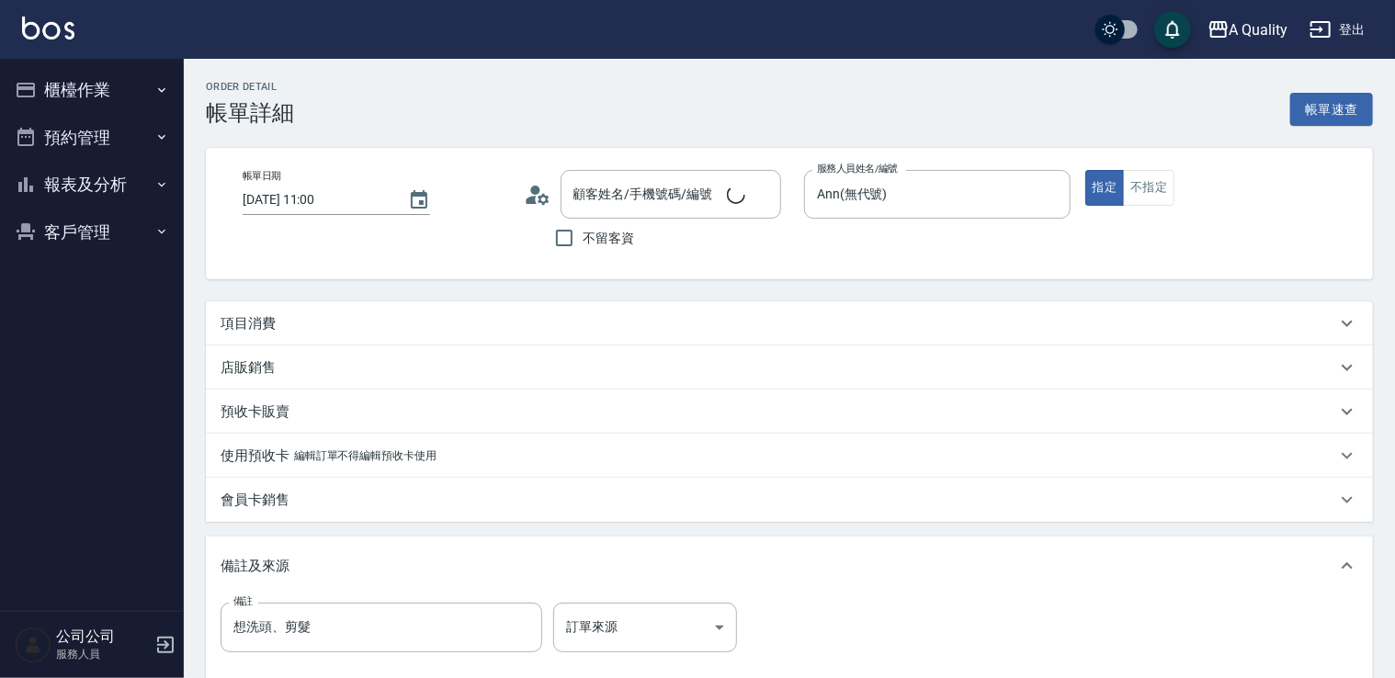
type input "[DATE] 11:00"
type input "Ann(無代號)"
type input "想洗頭、剪髮"
type input "[PERSON_NAME] /0912706000/"
click at [288, 325] on div "項目消費" at bounding box center [777, 323] width 1115 height 19
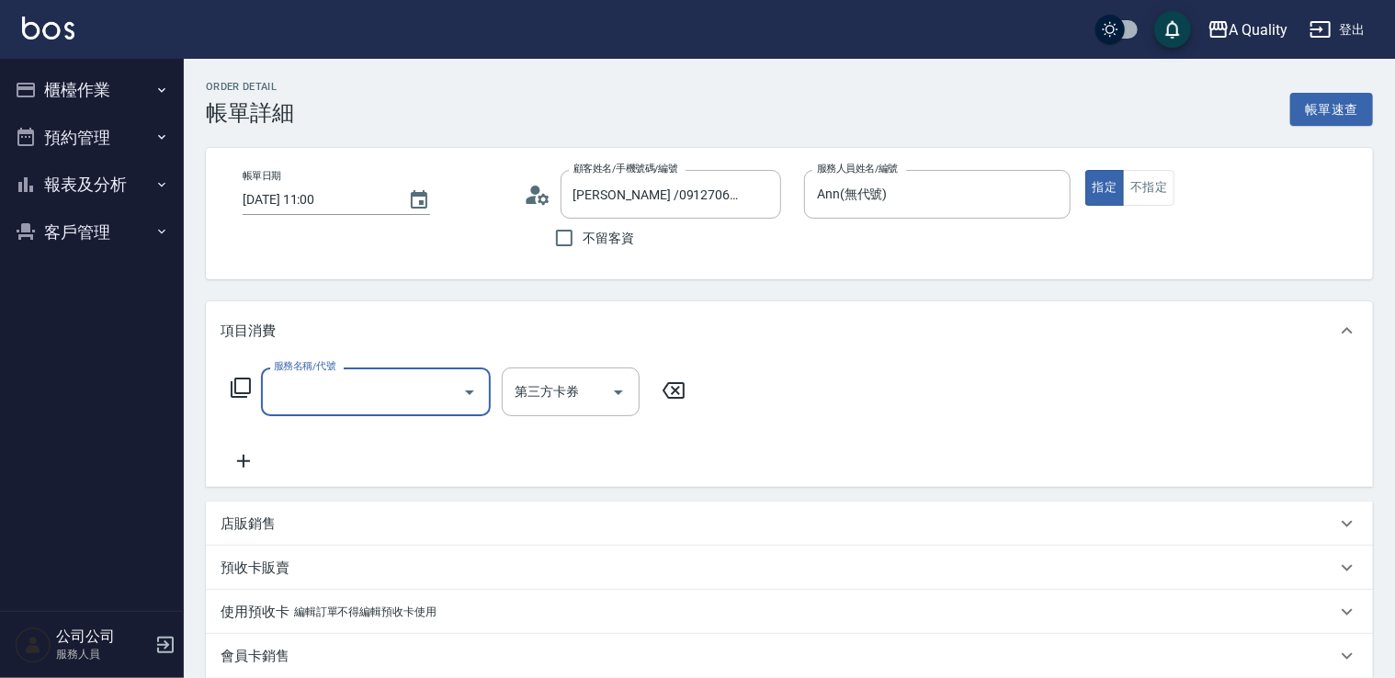
click at [321, 378] on input "服務名稱/代號" at bounding box center [362, 392] width 186 height 32
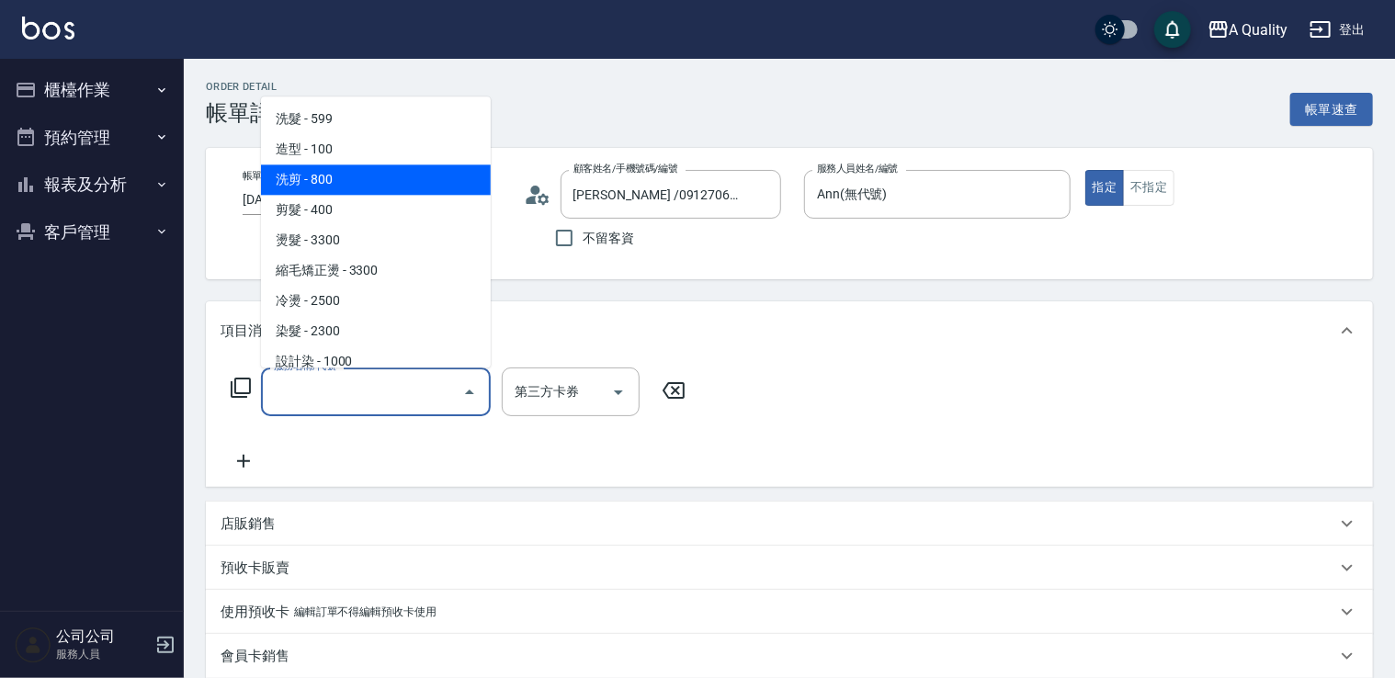
click at [359, 175] on span "洗剪 - 800" at bounding box center [376, 179] width 230 height 30
type input "洗剪(103)"
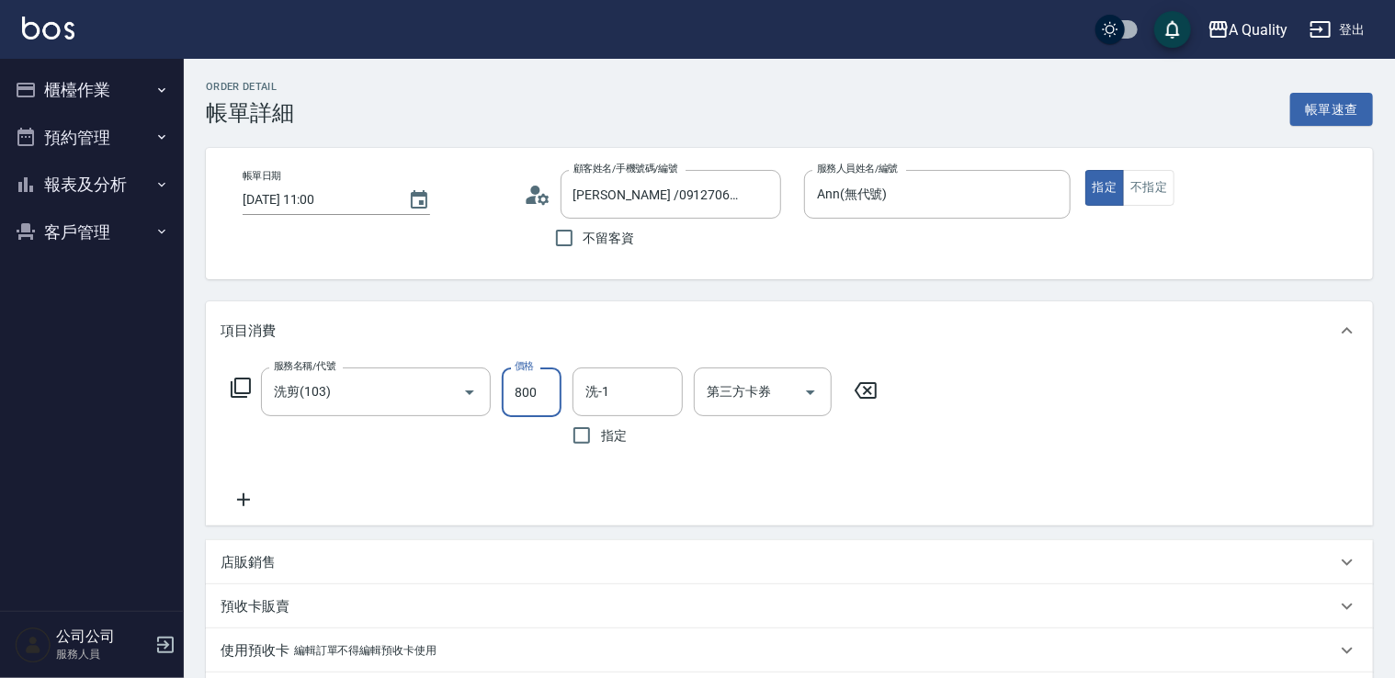
click at [545, 384] on input "800" at bounding box center [532, 392] width 60 height 50
type input "900"
click at [617, 399] on input "洗-1" at bounding box center [628, 392] width 94 height 32
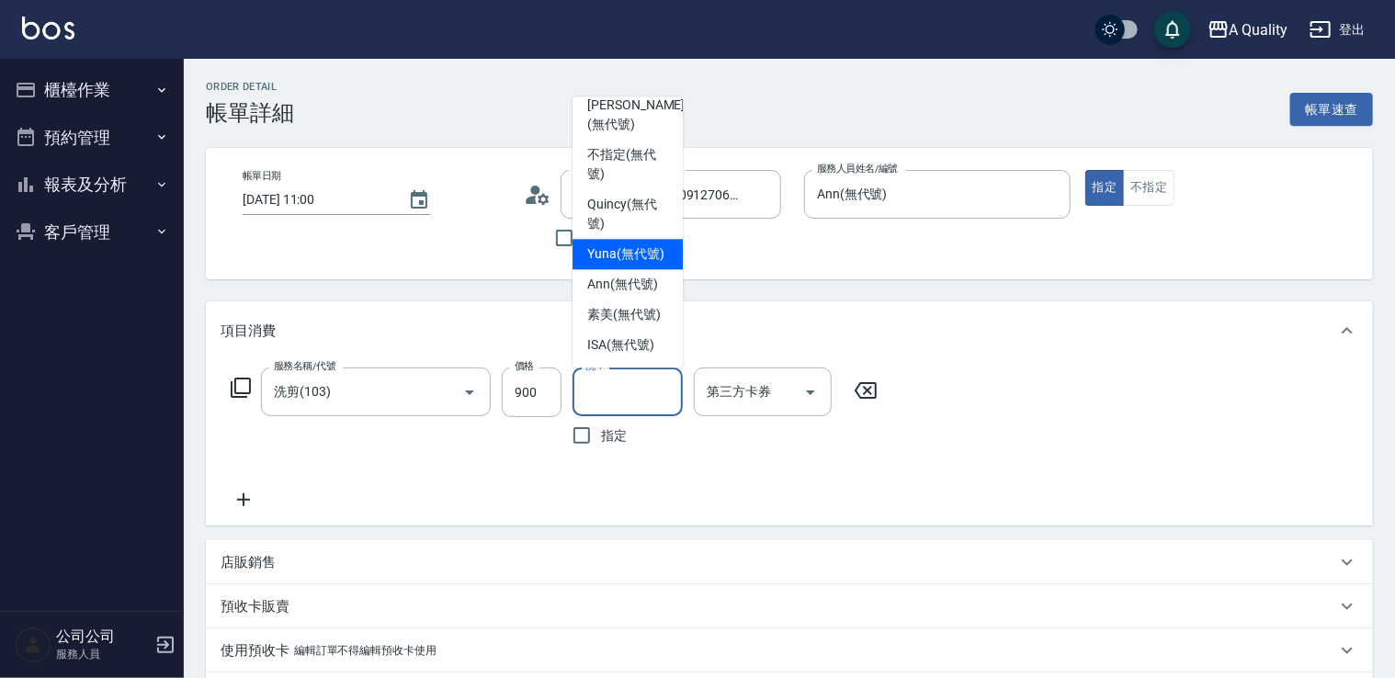
scroll to position [51, 0]
click at [614, 244] on span "Yuna (無代號)" at bounding box center [625, 253] width 77 height 19
type input "Yuna(無代號)"
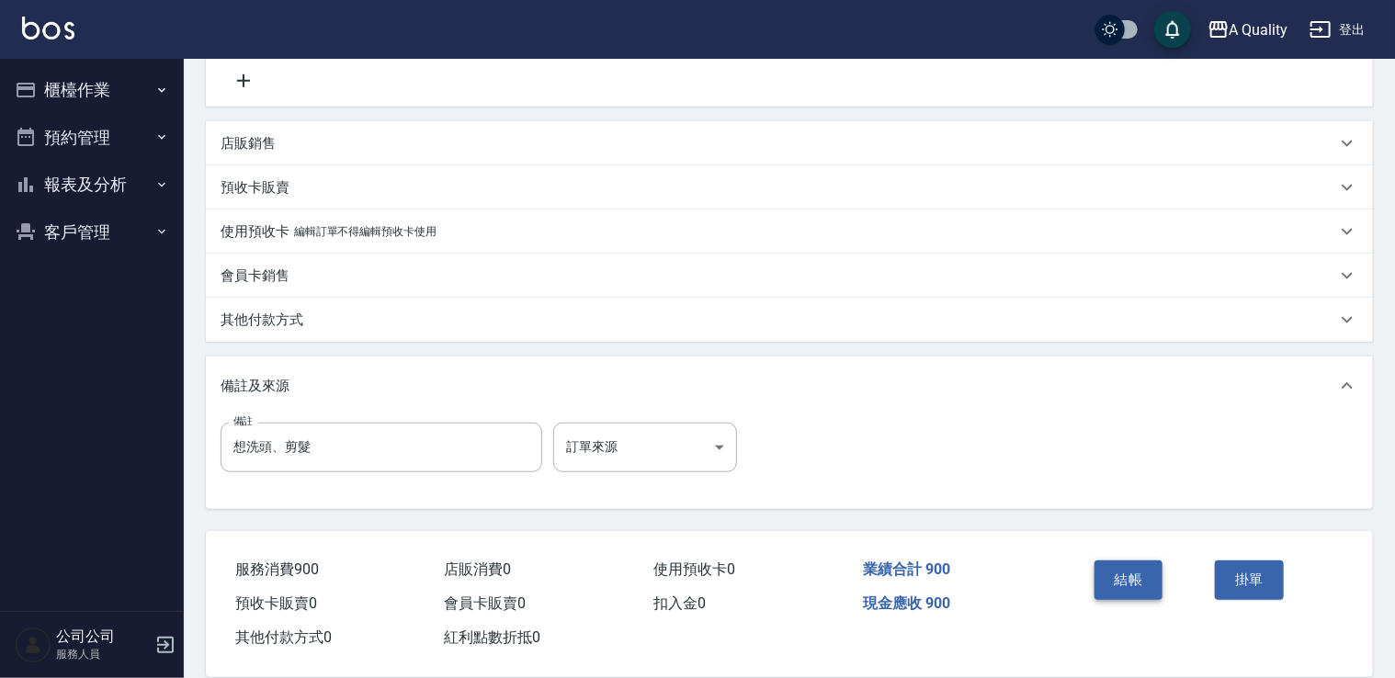
scroll to position [446, 0]
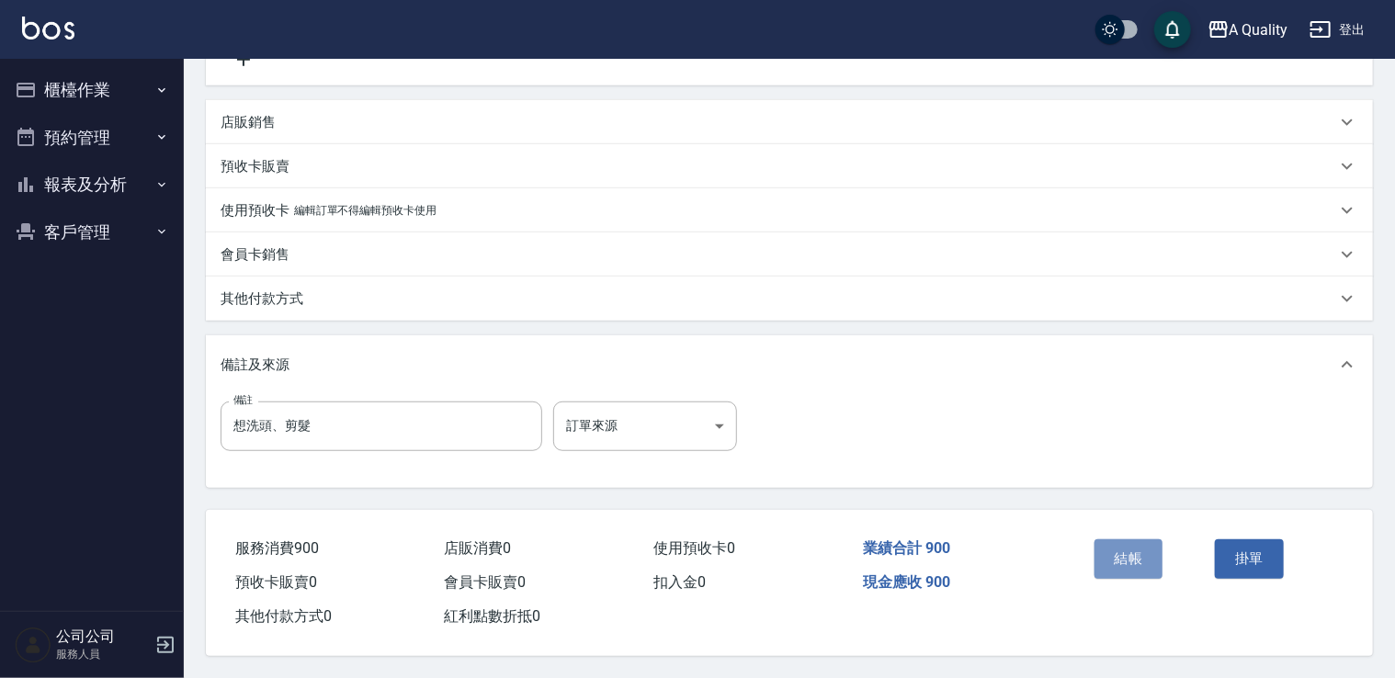
click at [1115, 554] on button "結帳" at bounding box center [1128, 558] width 69 height 39
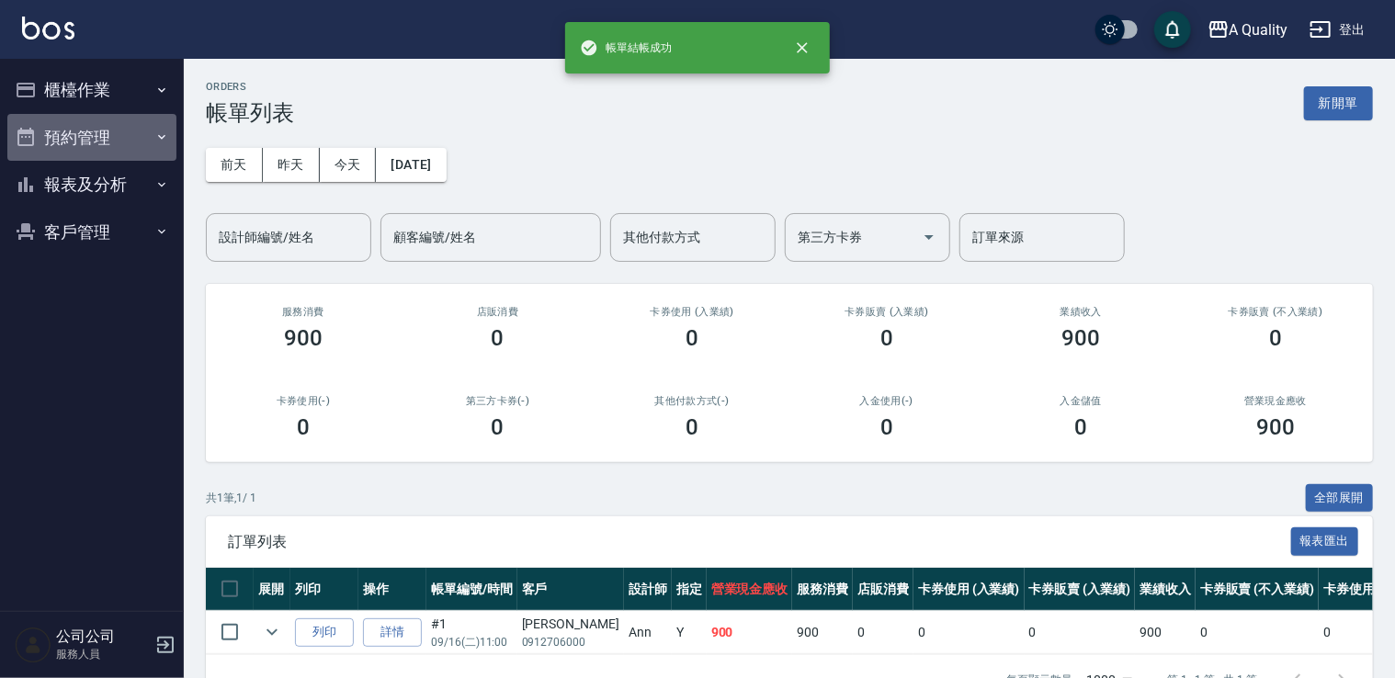
click at [77, 120] on button "預約管理" at bounding box center [91, 138] width 169 height 48
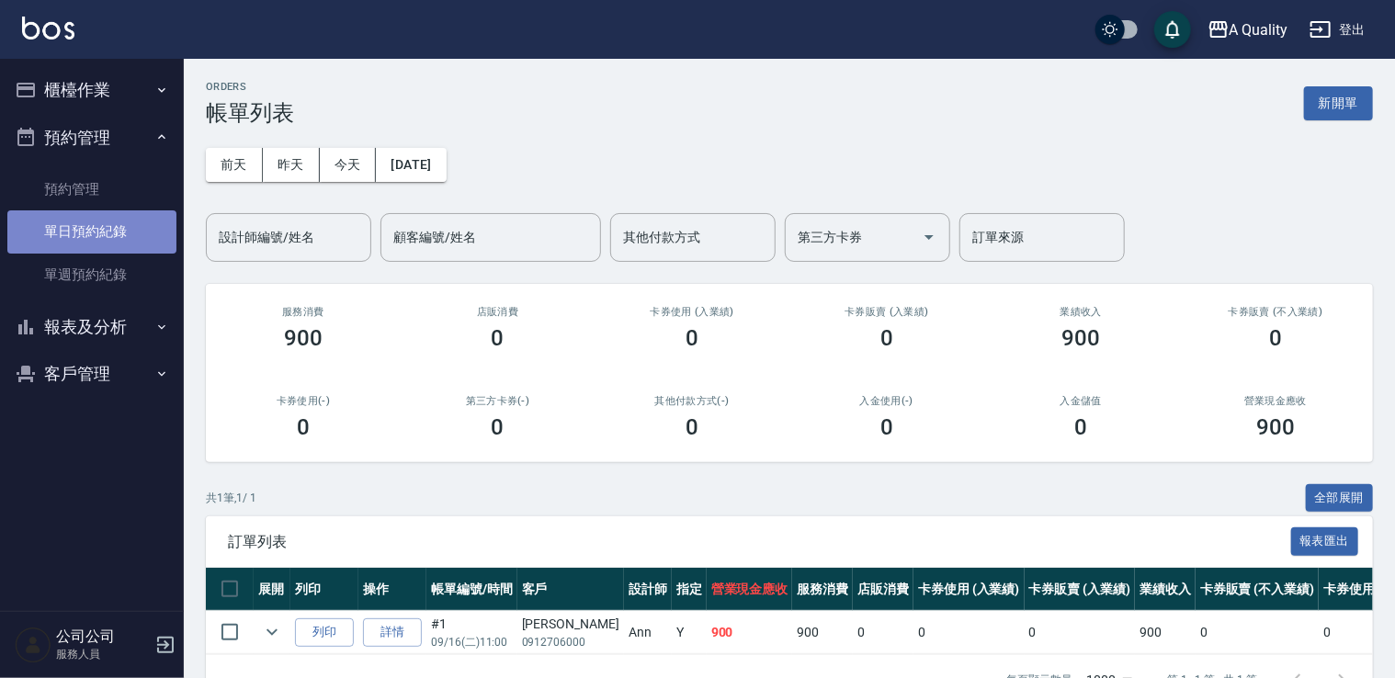
click at [102, 230] on link "單日預約紀錄" at bounding box center [91, 231] width 169 height 42
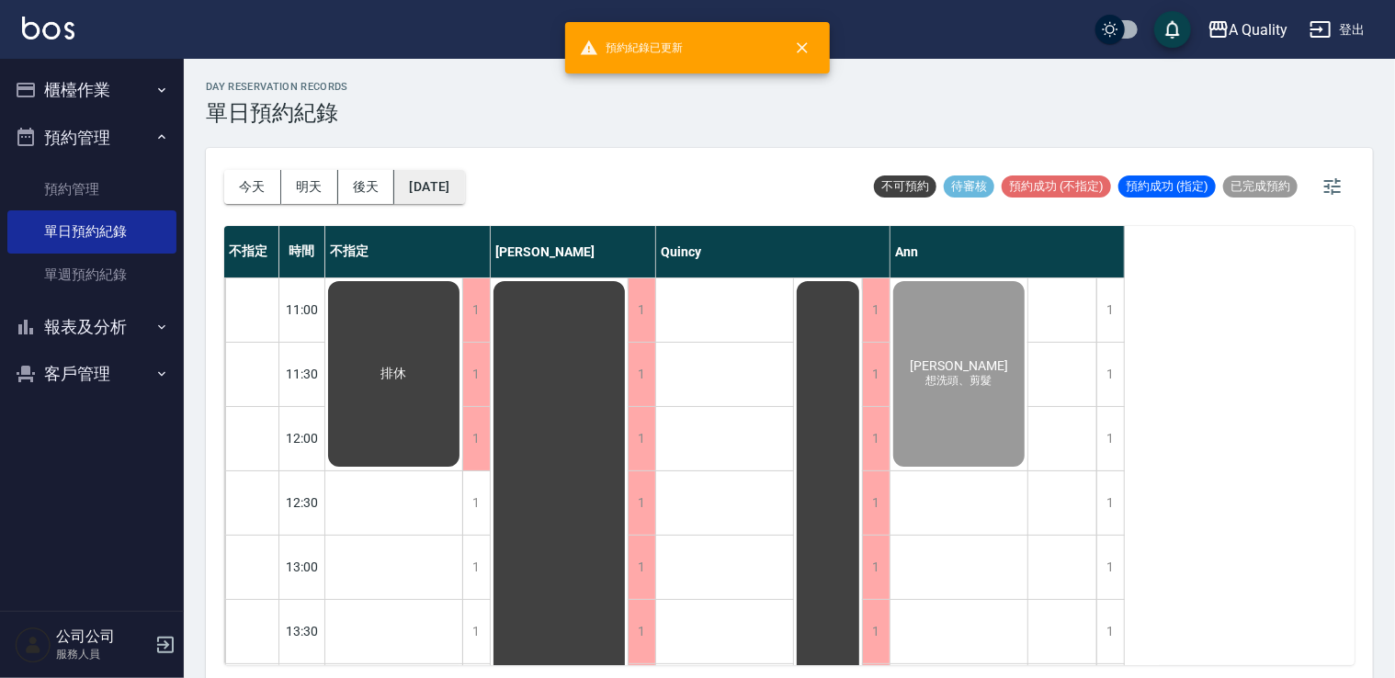
click at [430, 184] on button "[DATE]" at bounding box center [429, 187] width 70 height 34
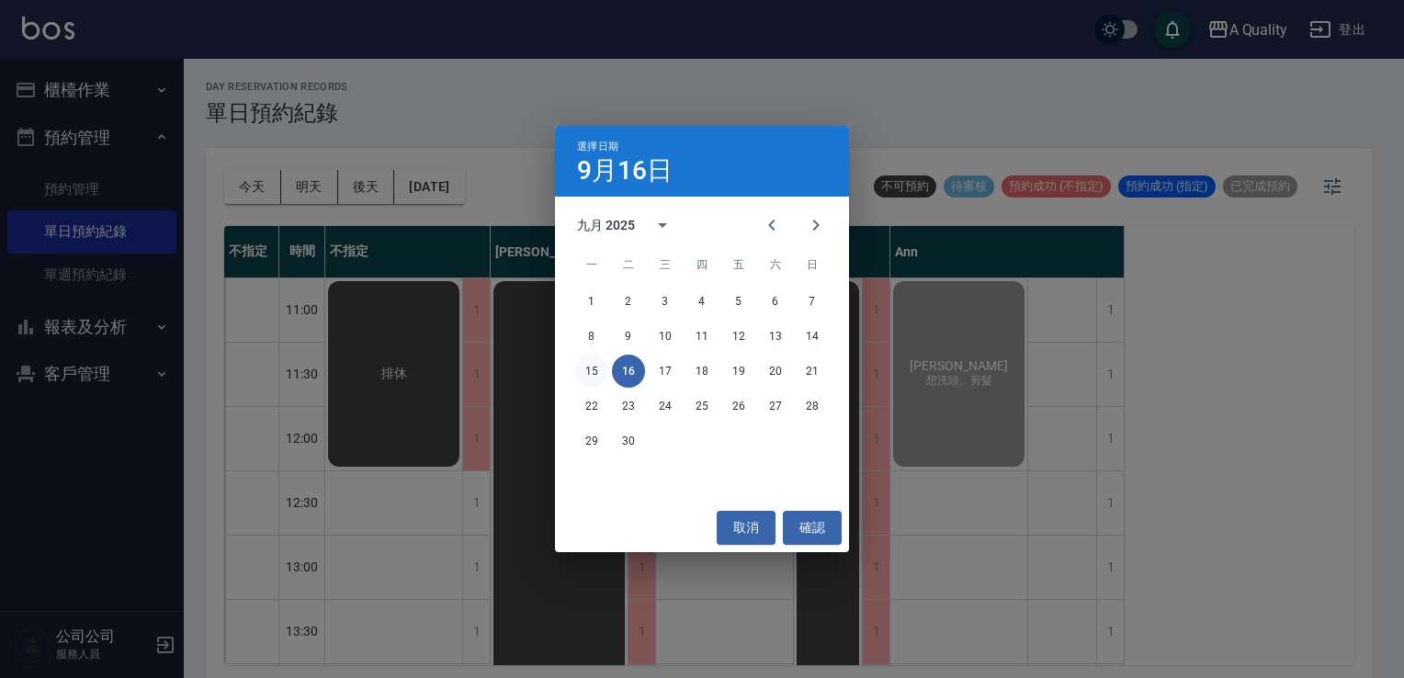
click at [585, 370] on button "15" at bounding box center [591, 371] width 33 height 33
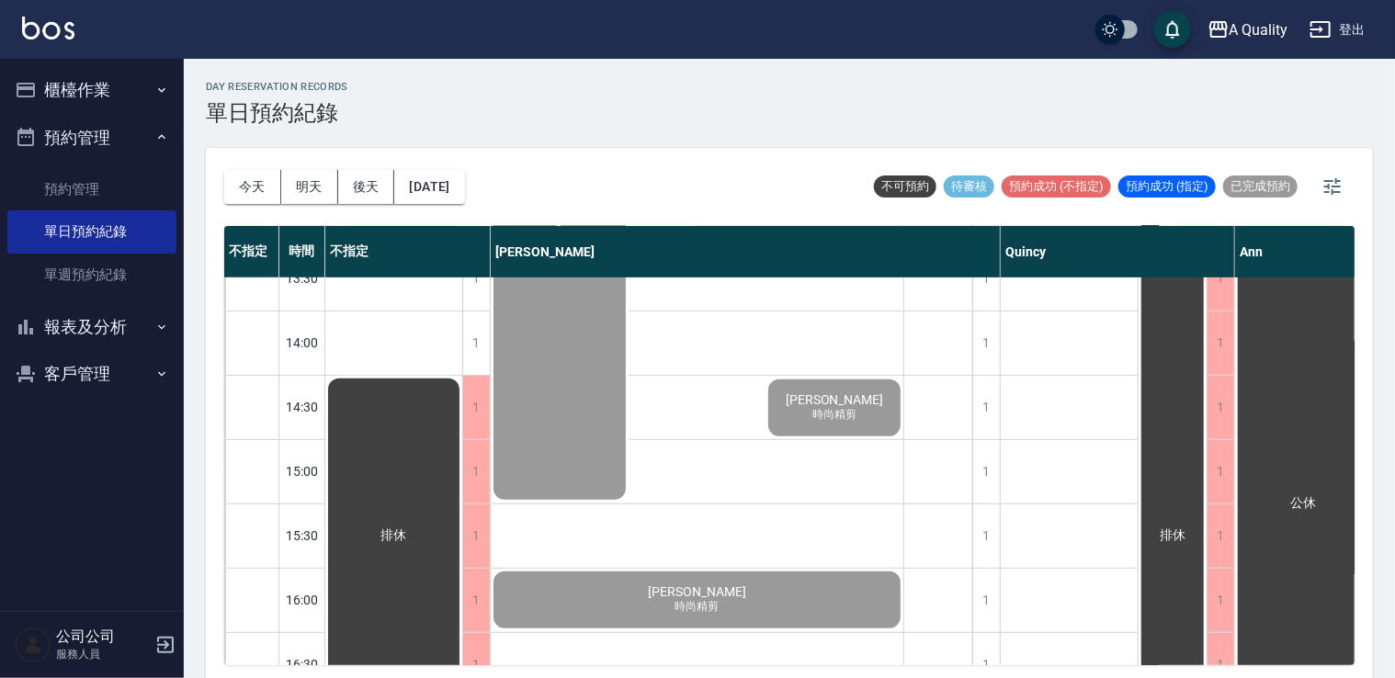
scroll to position [551, 0]
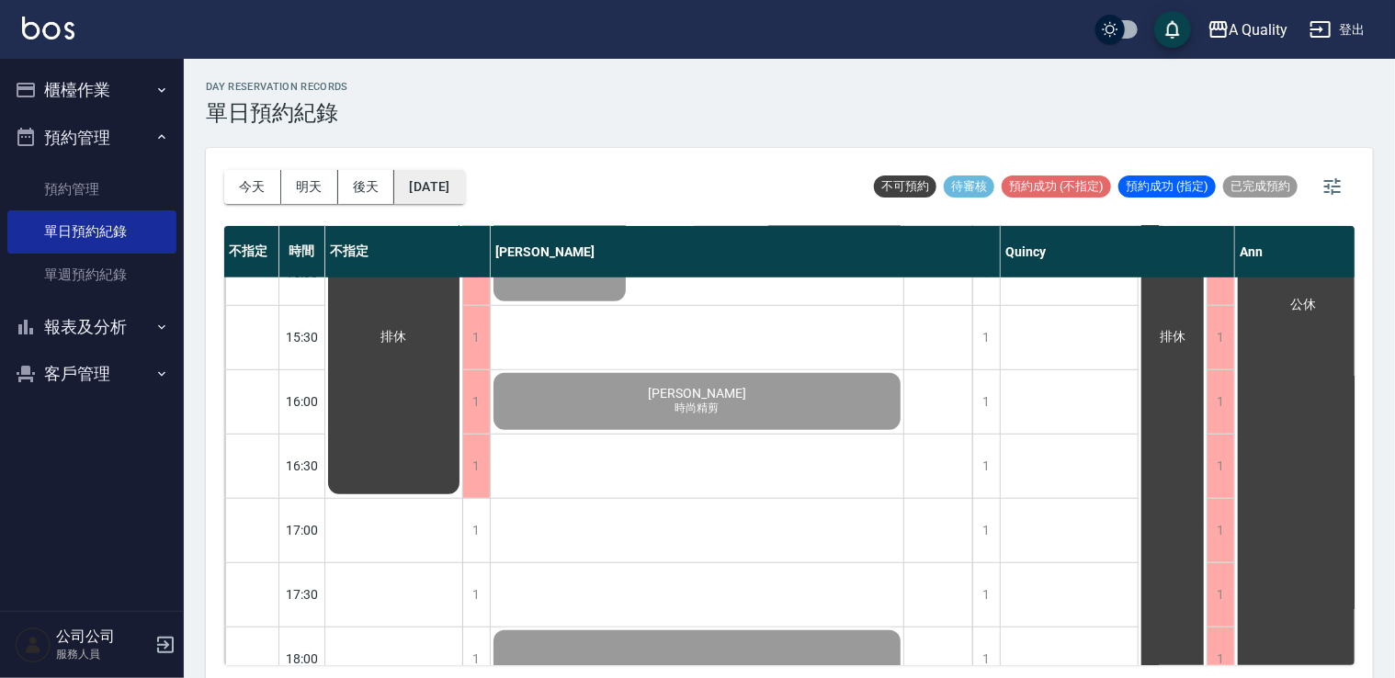
click at [464, 189] on button "[DATE]" at bounding box center [429, 187] width 70 height 34
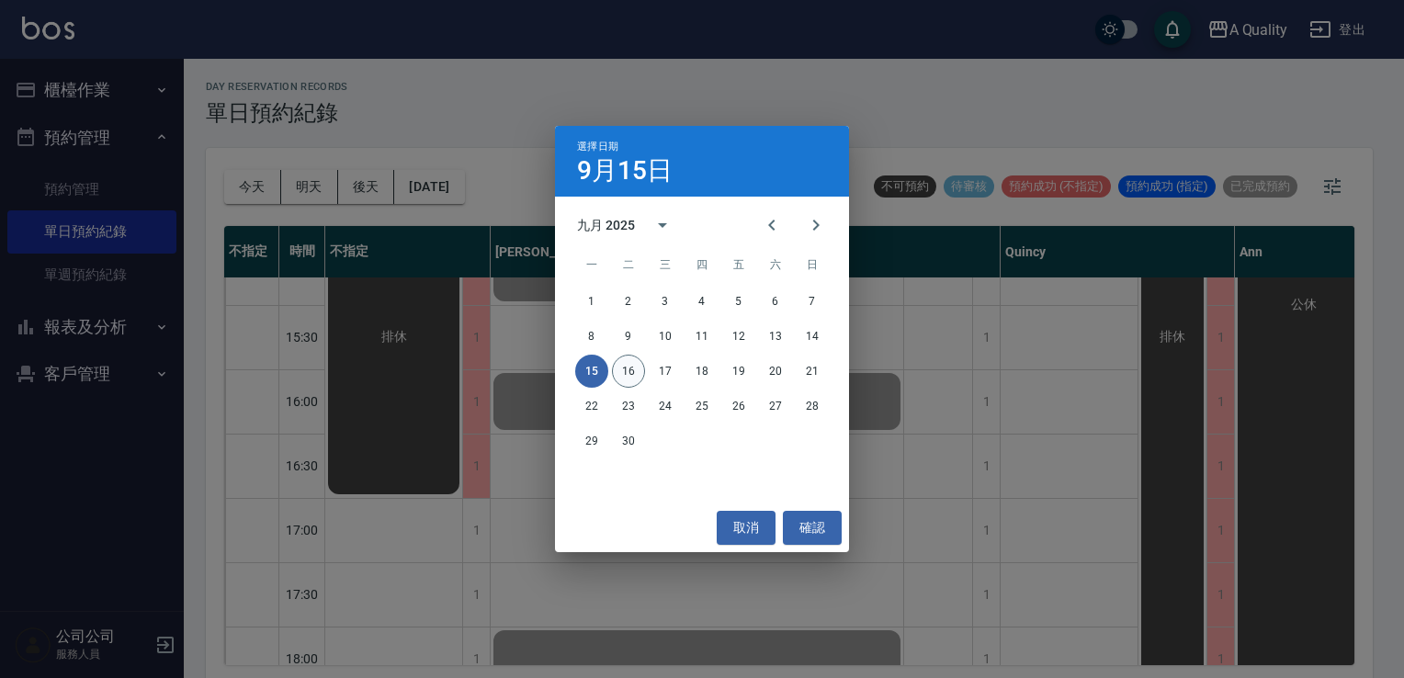
click at [632, 378] on button "16" at bounding box center [628, 371] width 33 height 33
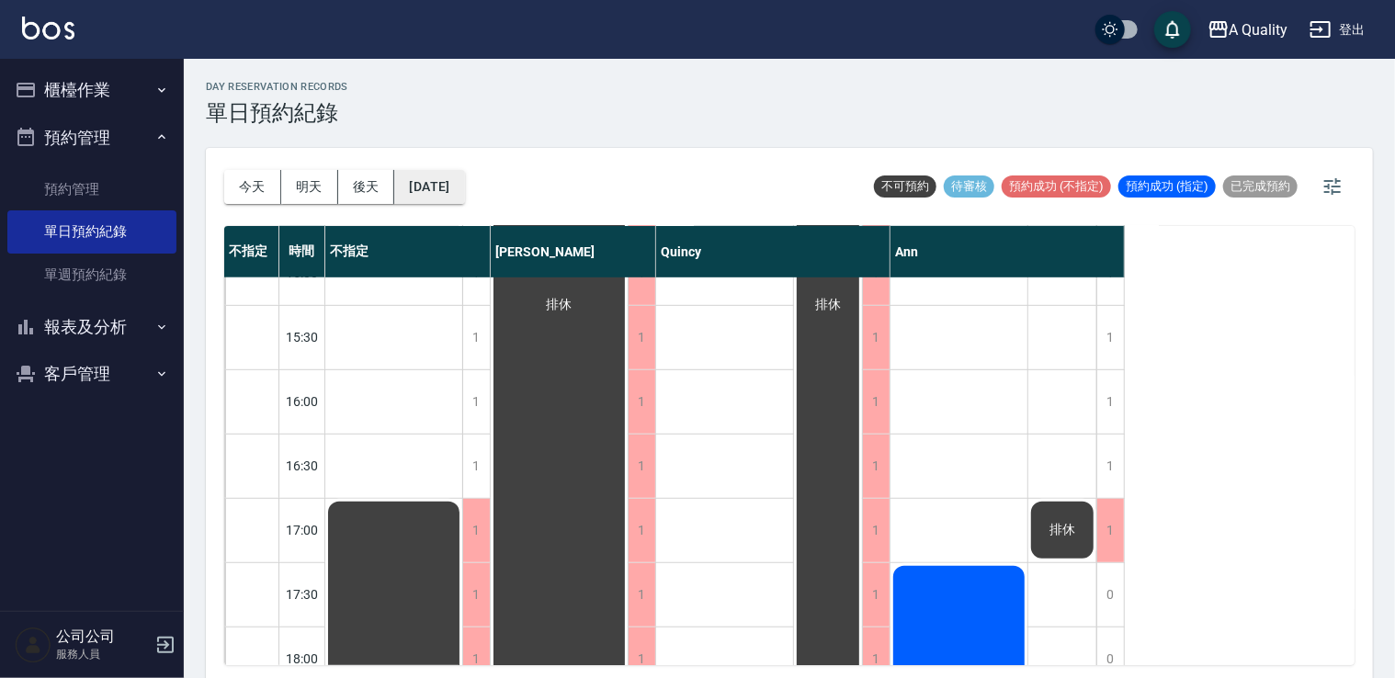
click at [445, 200] on button "[DATE]" at bounding box center [429, 187] width 70 height 34
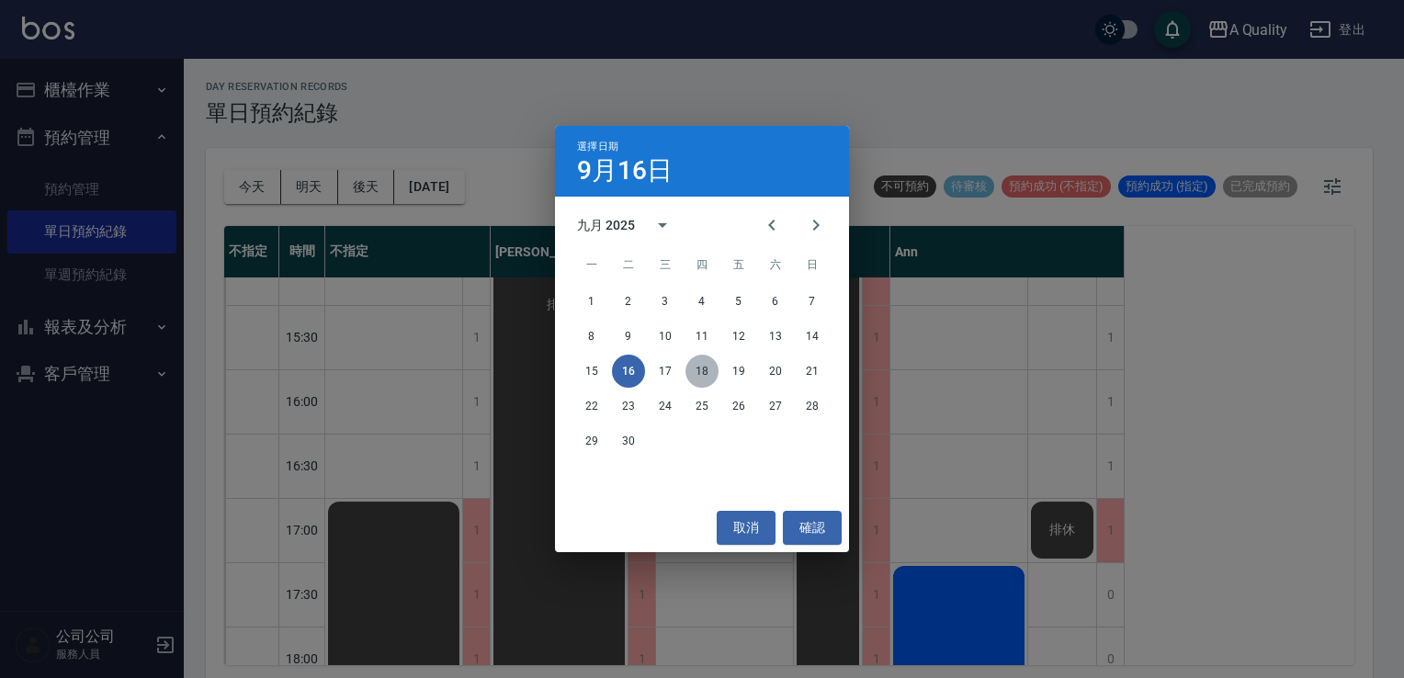
click at [701, 378] on button "18" at bounding box center [701, 371] width 33 height 33
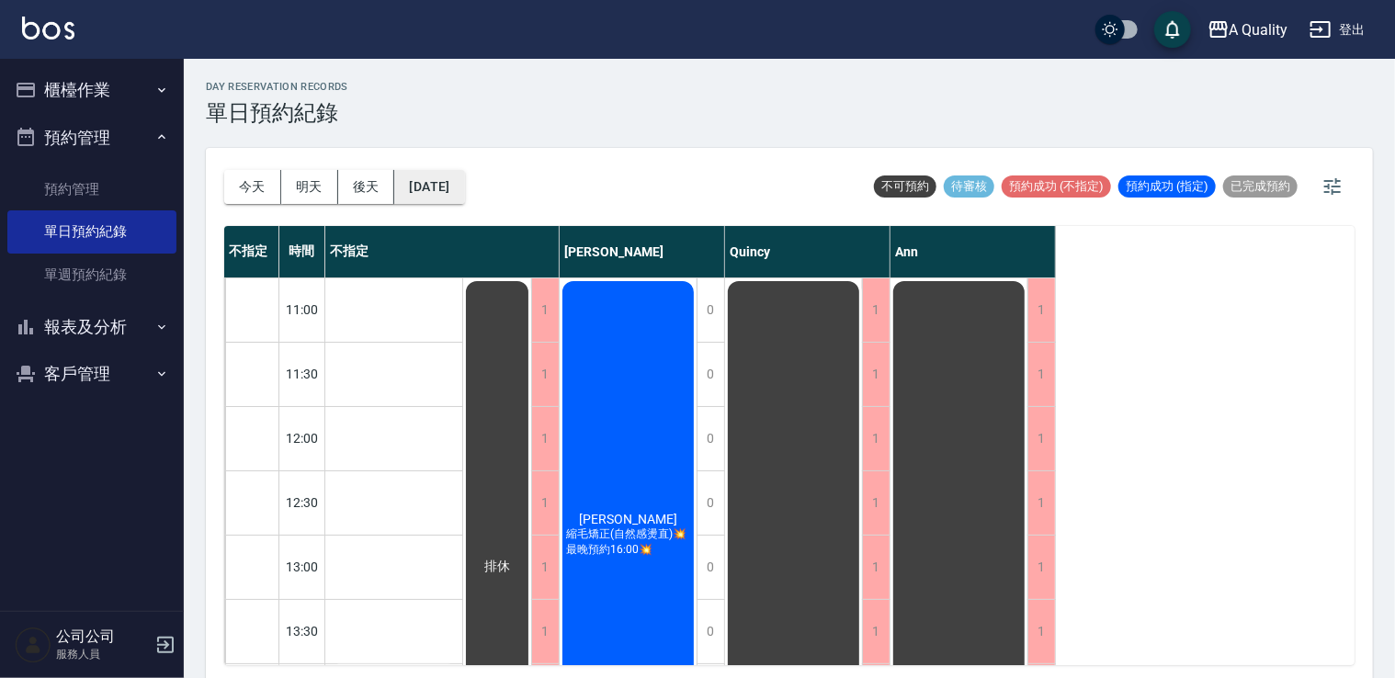
click at [464, 190] on button "[DATE]" at bounding box center [429, 187] width 70 height 34
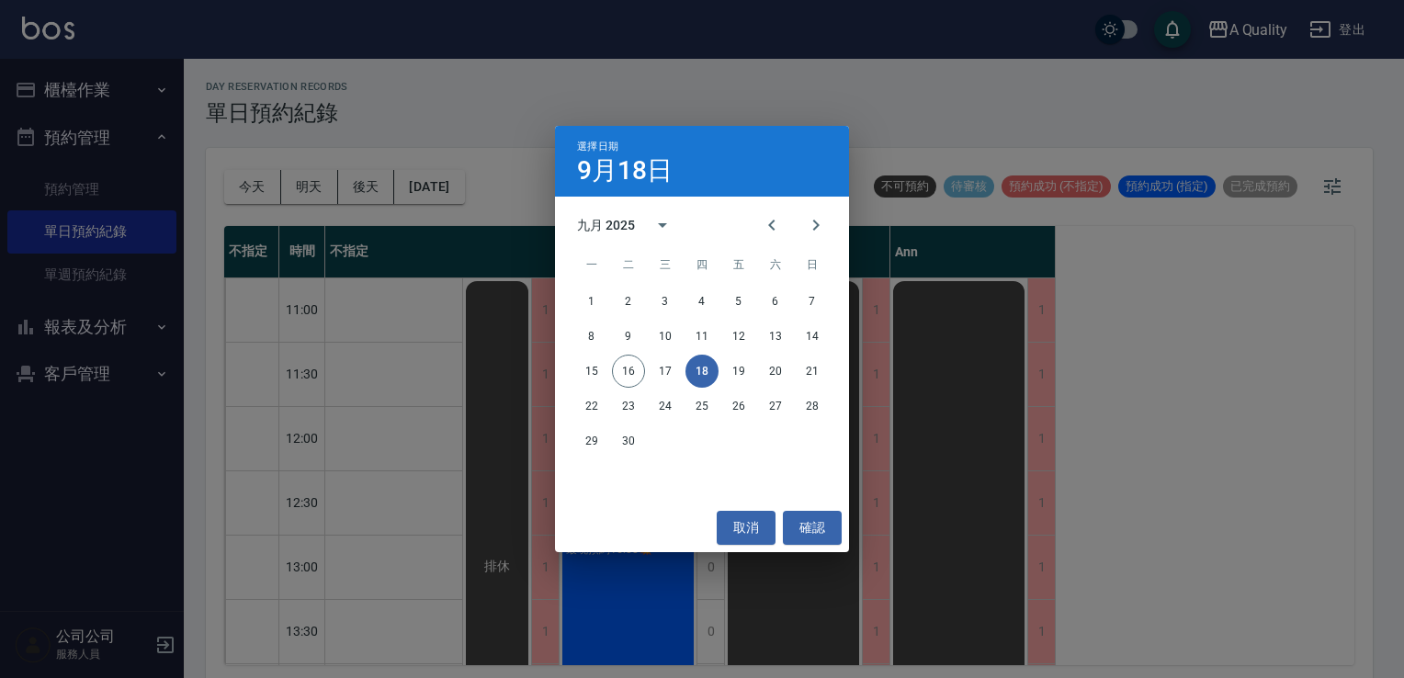
drag, startPoint x: 738, startPoint y: 518, endPoint x: 612, endPoint y: 268, distance: 279.8
click at [738, 517] on button "取消" at bounding box center [746, 528] width 59 height 34
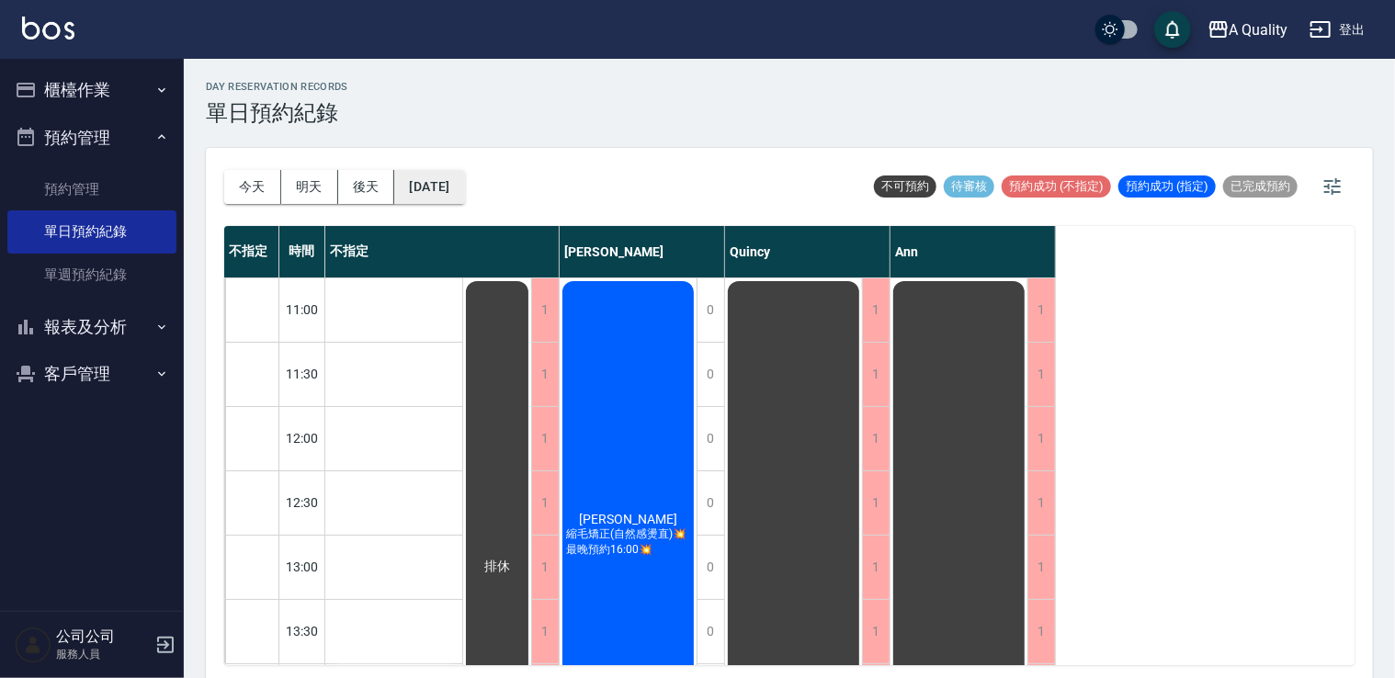
drag, startPoint x: 501, startPoint y: 205, endPoint x: 492, endPoint y: 187, distance: 19.3
click at [501, 204] on div "今天 明天 後天 2025/09/18 不可預約 待審核 預約成功 (不指定) 預約成功 (指定) 已完成預約" at bounding box center [789, 187] width 1130 height 78
click at [464, 179] on button "[DATE]" at bounding box center [429, 187] width 70 height 34
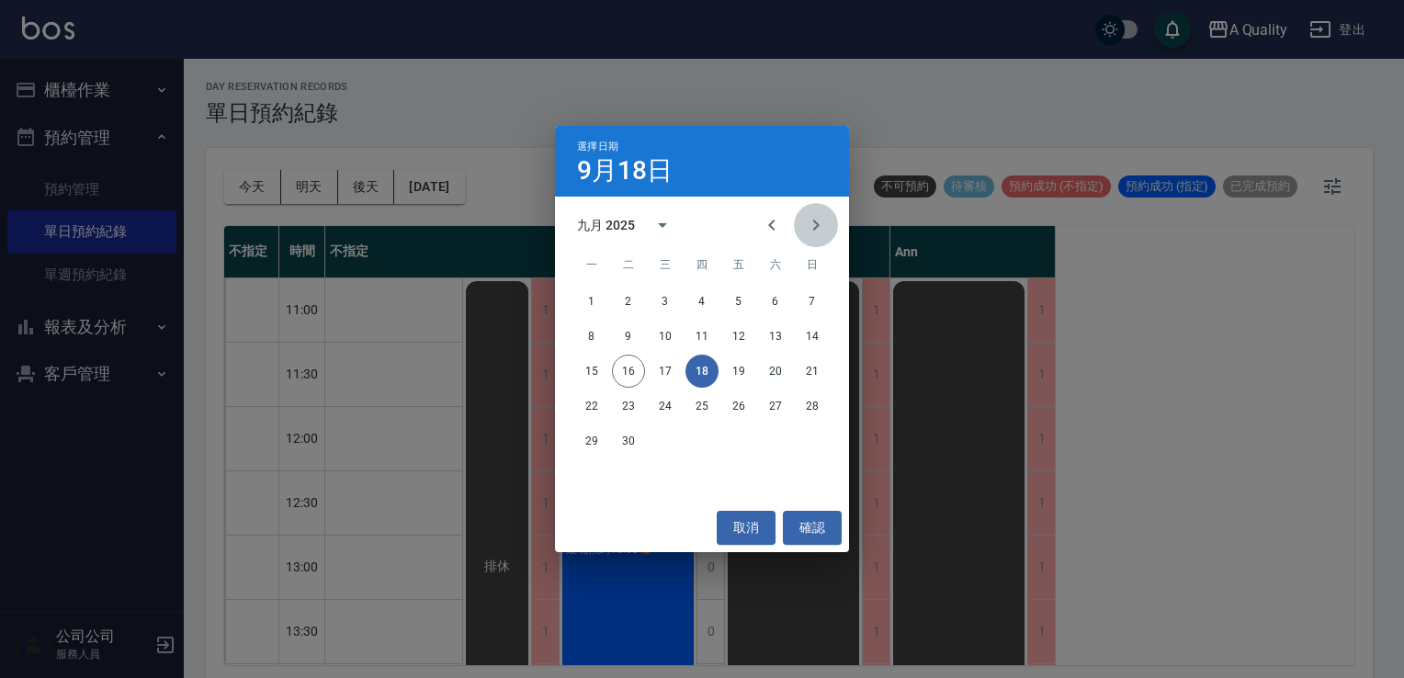
click at [819, 229] on icon "Next month" at bounding box center [816, 225] width 22 height 22
click at [812, 308] on button "5" at bounding box center [812, 301] width 33 height 33
